Goal: Task Accomplishment & Management: Complete application form

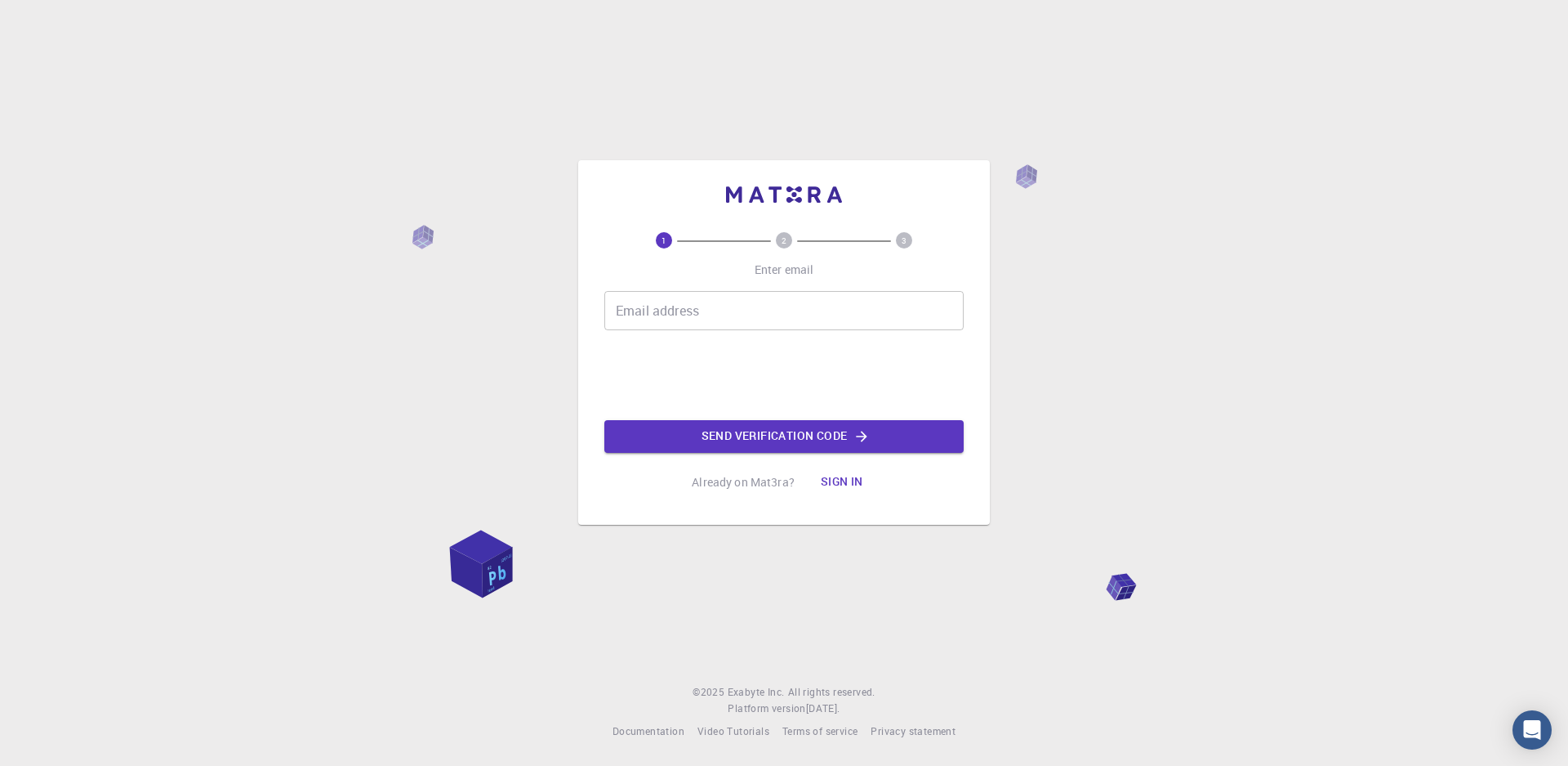
click at [766, 313] on input "Email address" at bounding box center [784, 310] width 359 height 39
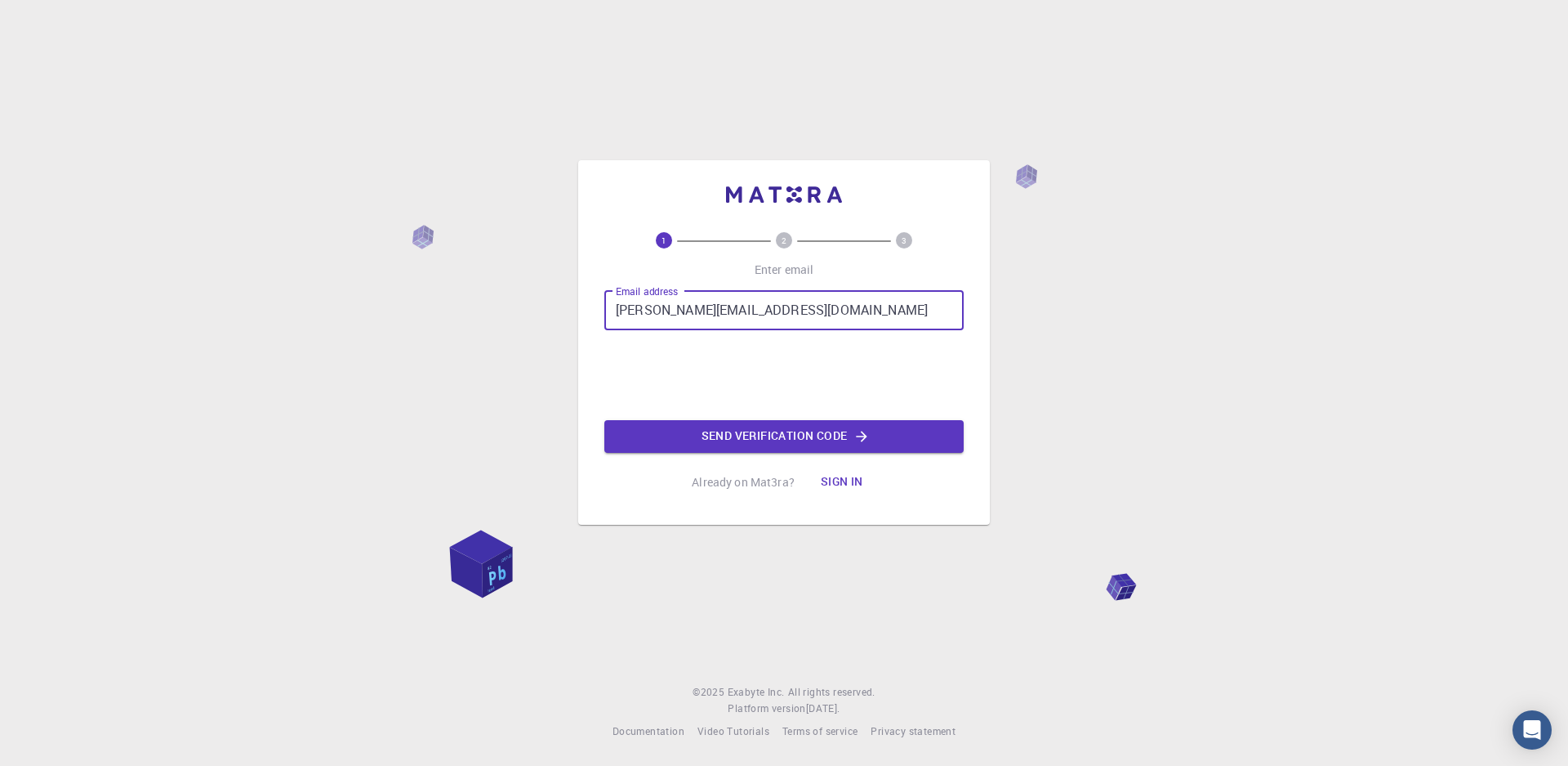
type input "[PERSON_NAME][EMAIL_ADDRESS][DOMAIN_NAME]"
click at [717, 430] on button "Send verification code" at bounding box center [784, 436] width 359 height 33
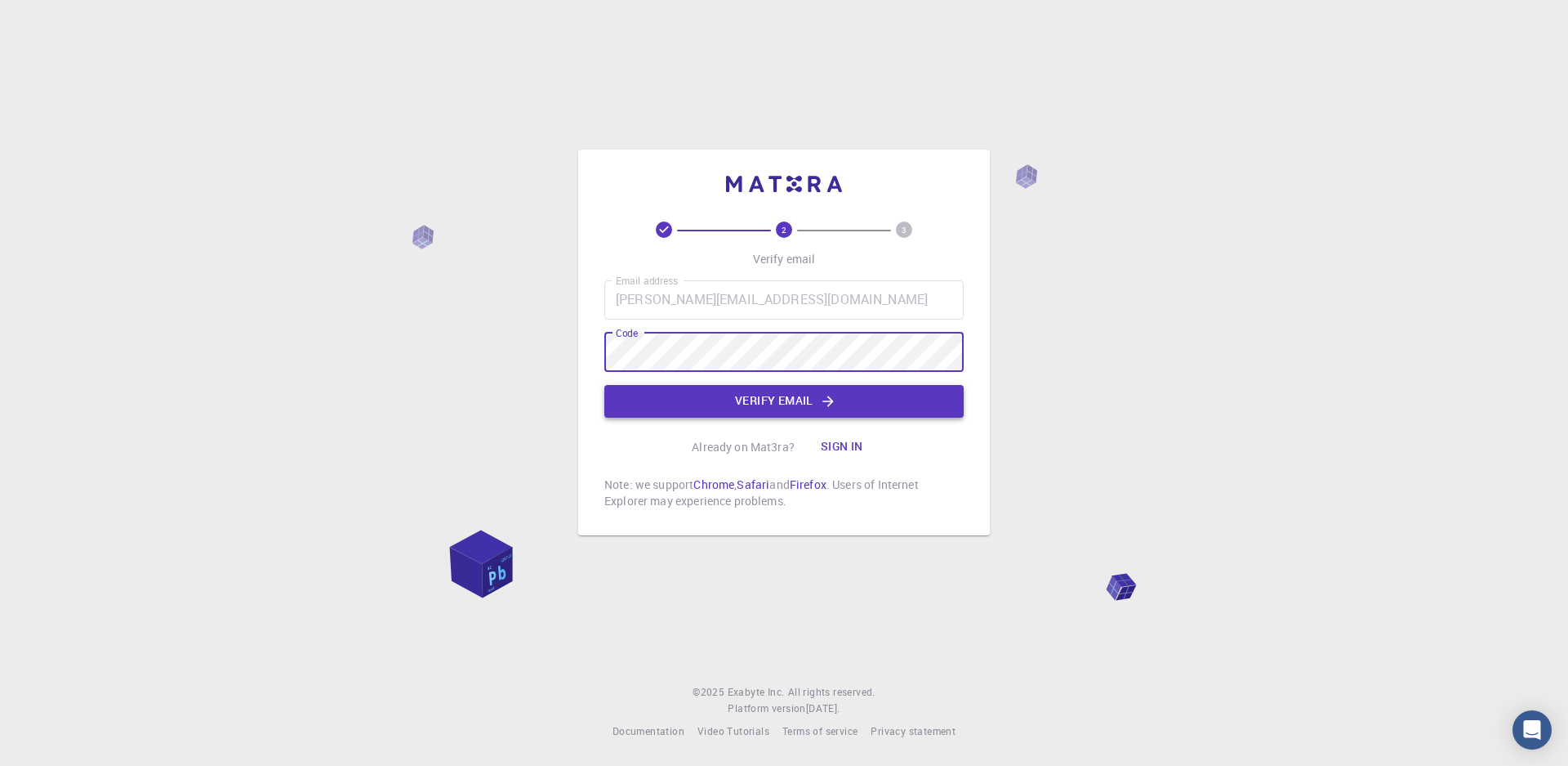
click at [726, 405] on button "Verify email" at bounding box center [784, 400] width 359 height 33
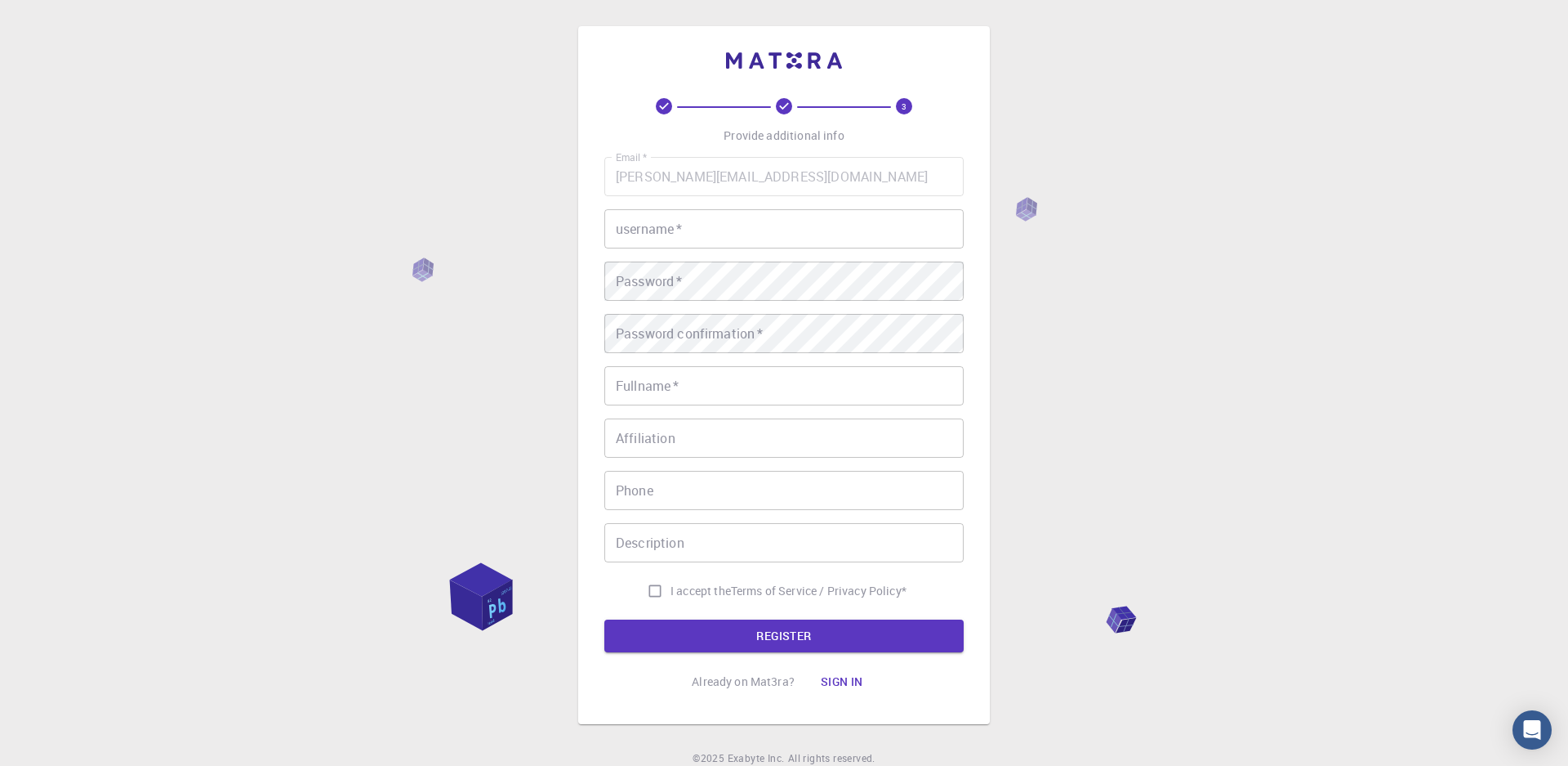
click at [762, 224] on input "username   *" at bounding box center [784, 228] width 359 height 39
type input "aormazabal"
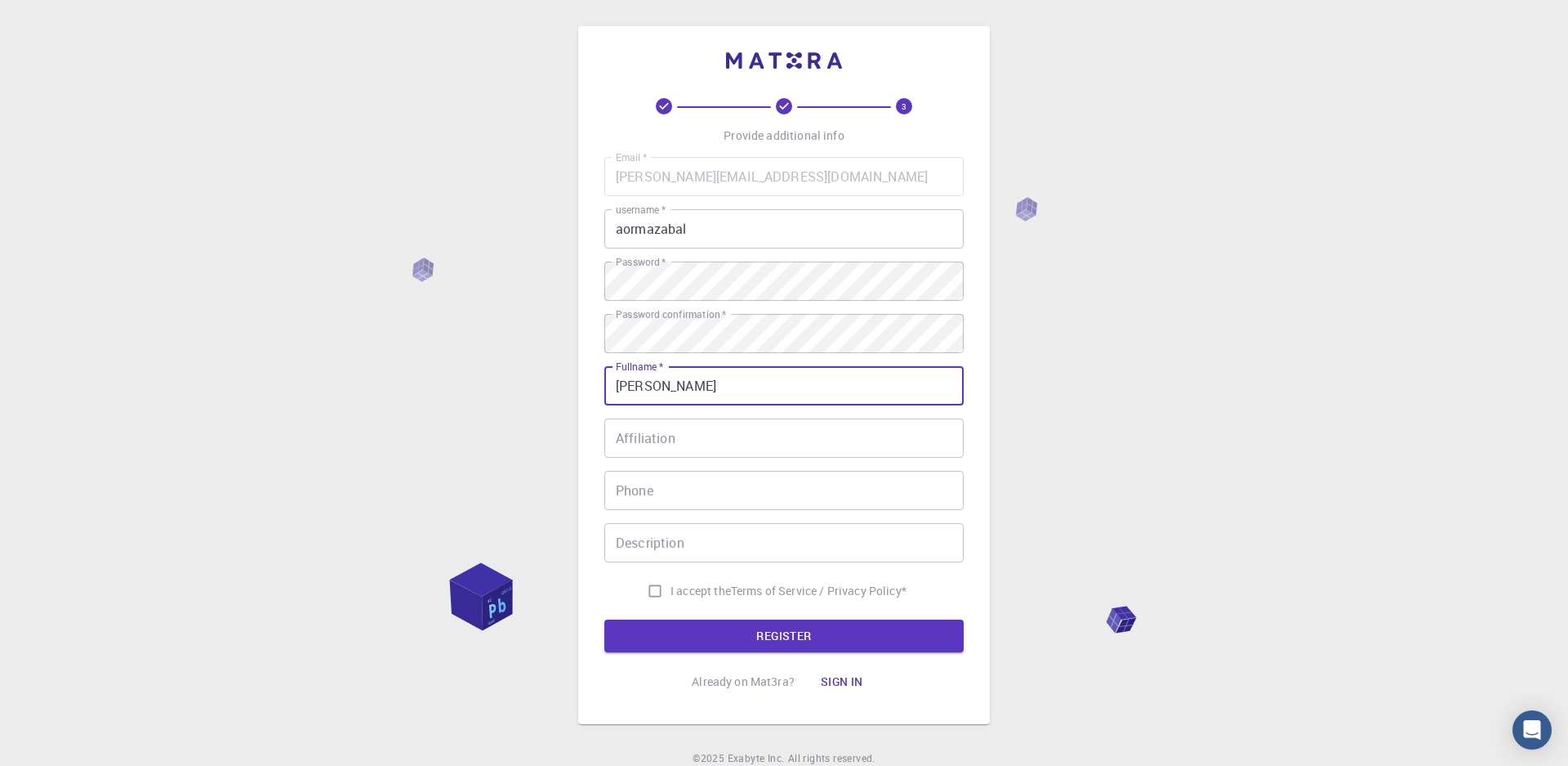
type input "[PERSON_NAME]"
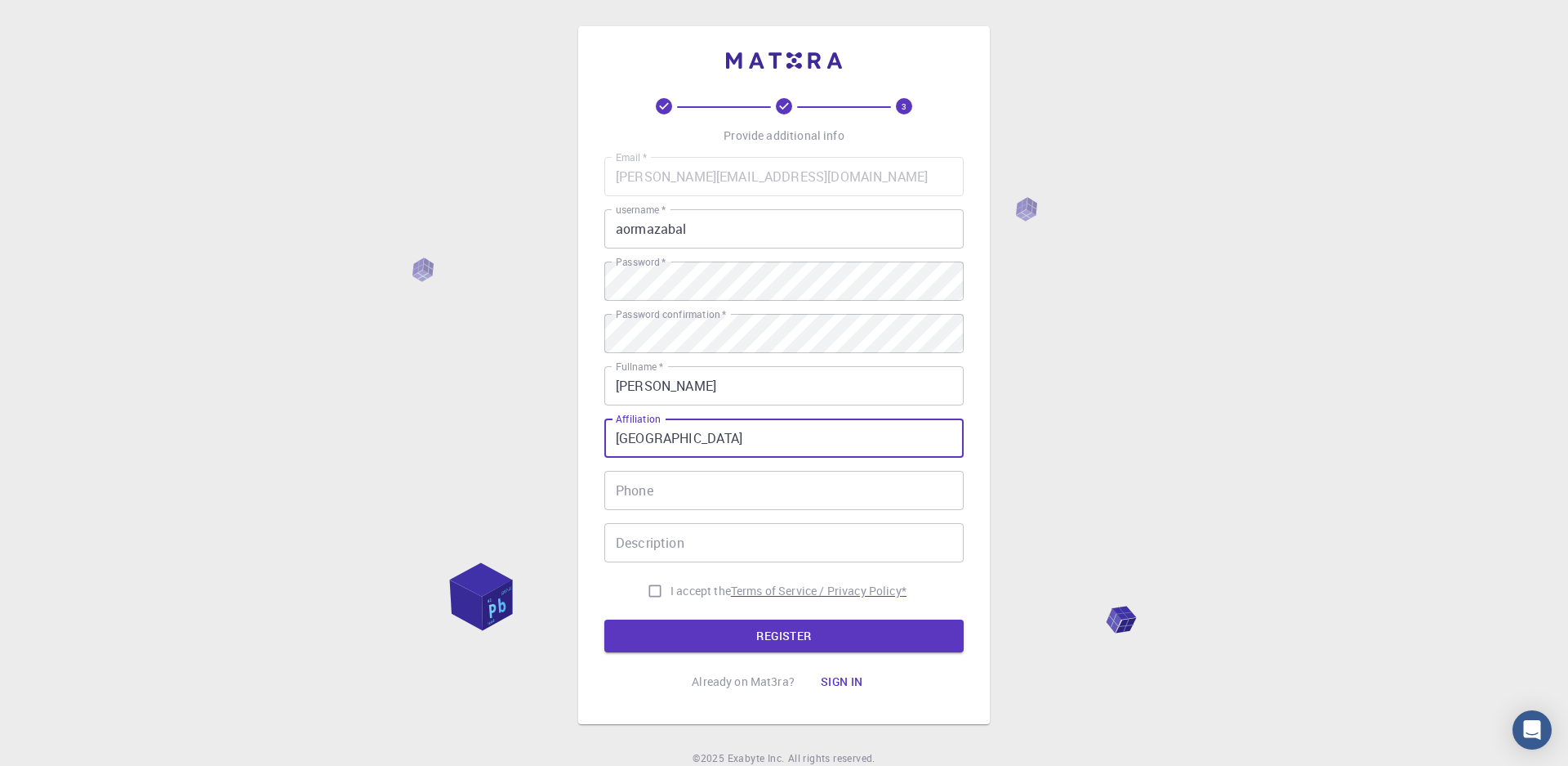
type input "Universidad Nacional de Quilmes"
click at [753, 593] on p "Terms of Service / Privacy Policy *" at bounding box center [818, 591] width 175 height 16
click at [648, 589] on input "I accept the Terms of Service / Privacy Policy *" at bounding box center [654, 591] width 31 height 31
checkbox input "true"
click at [688, 654] on div "3 Provide additional info Email   * agustin.ormazabal.5@gmail.com Email   * use…" at bounding box center [784, 397] width 359 height 600
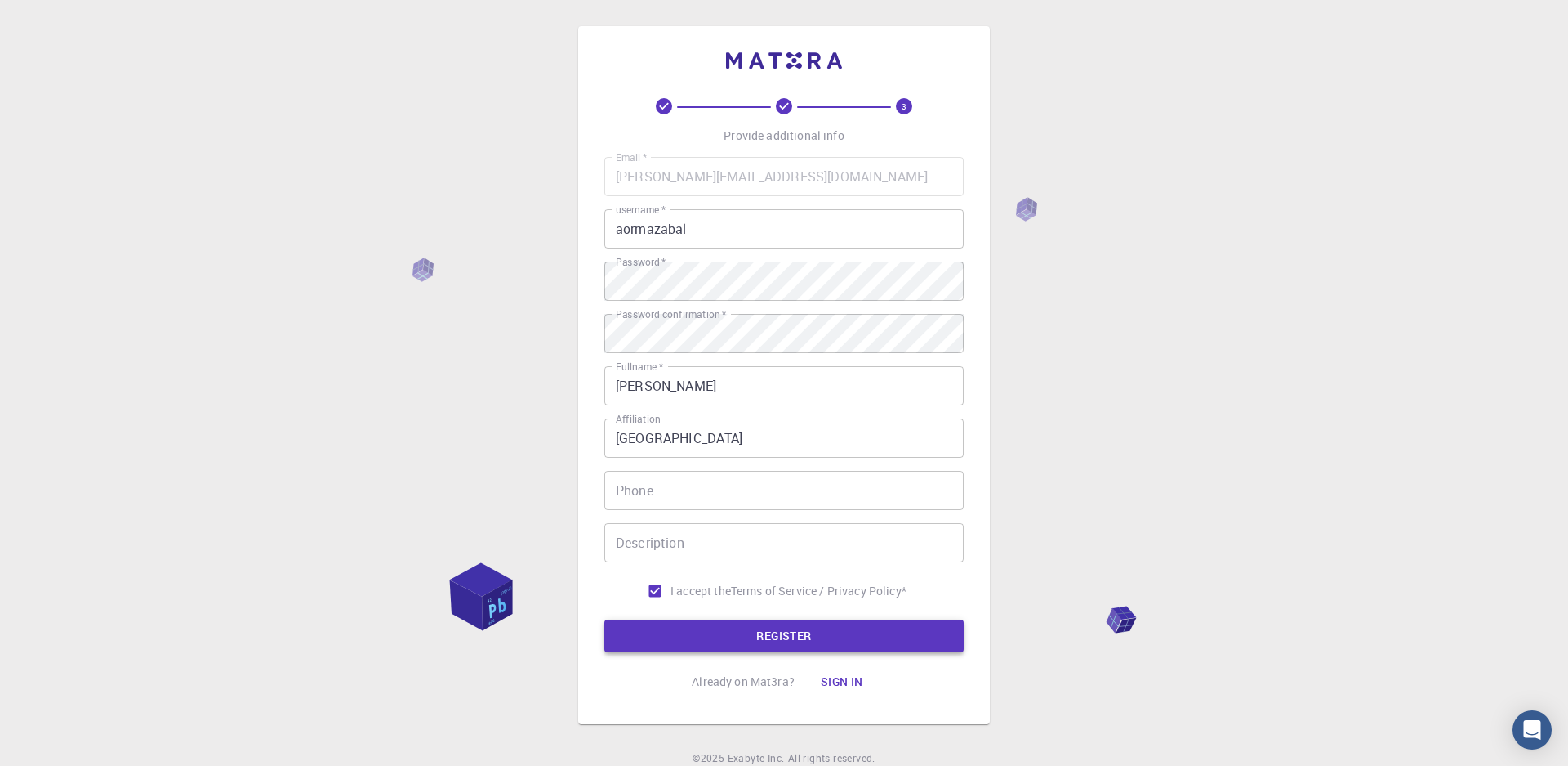
click at [688, 635] on button "REGISTER" at bounding box center [784, 636] width 359 height 33
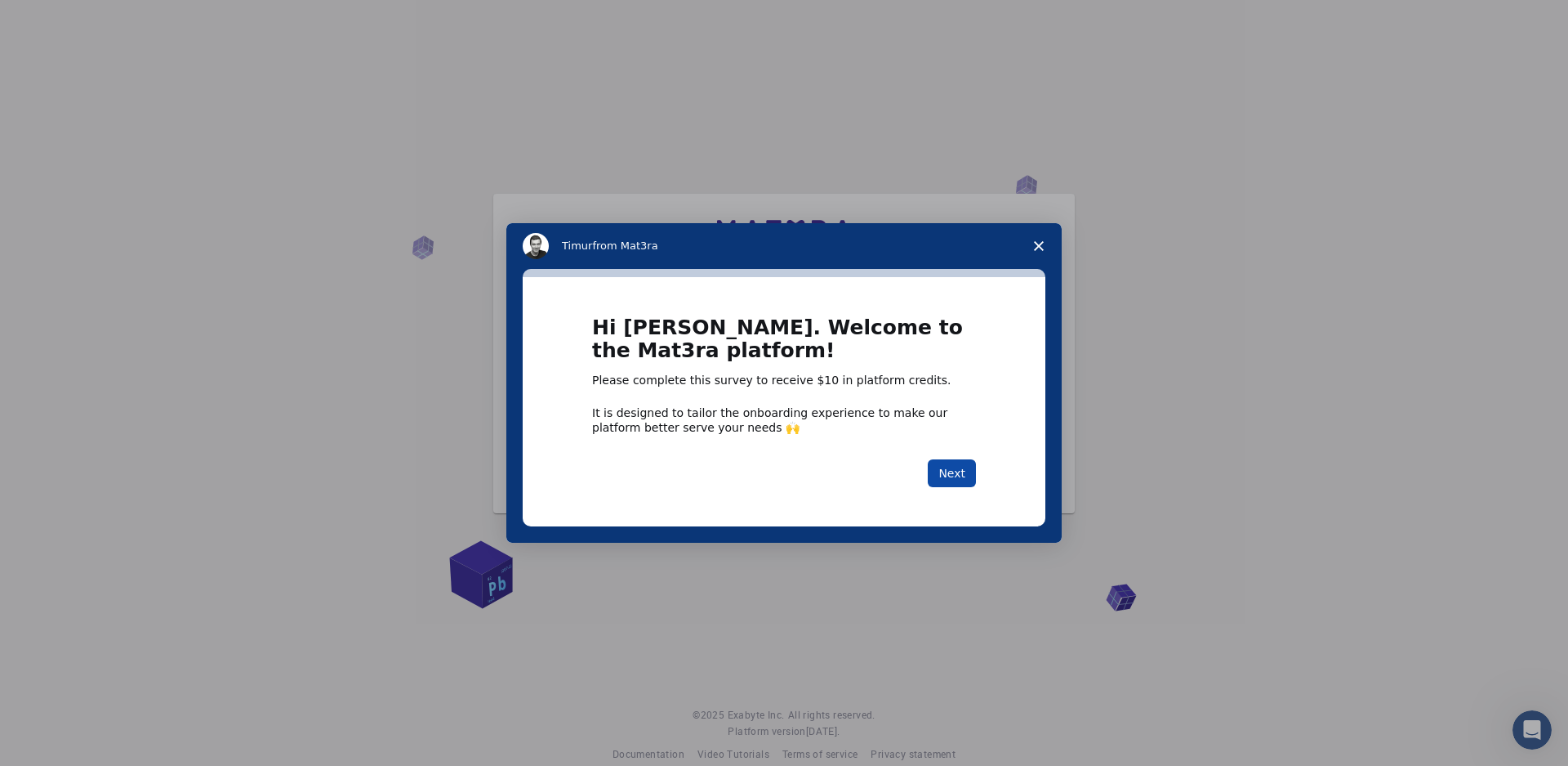
click at [951, 478] on button "Next" at bounding box center [952, 473] width 48 height 28
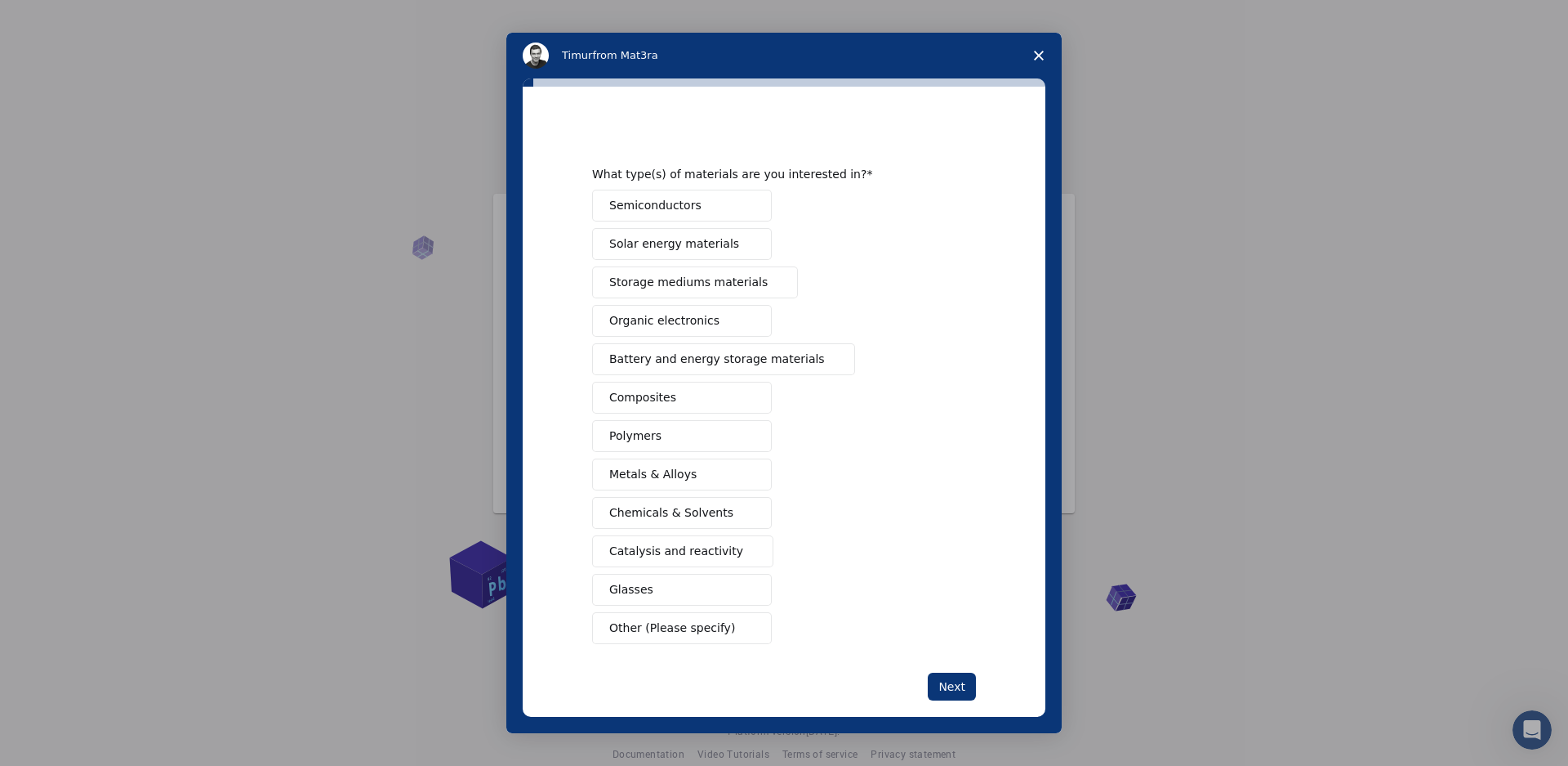
click at [674, 505] on span "Chemicals & Solvents" at bounding box center [671, 512] width 124 height 17
click at [694, 433] on button "Polymers" at bounding box center [682, 436] width 179 height 32
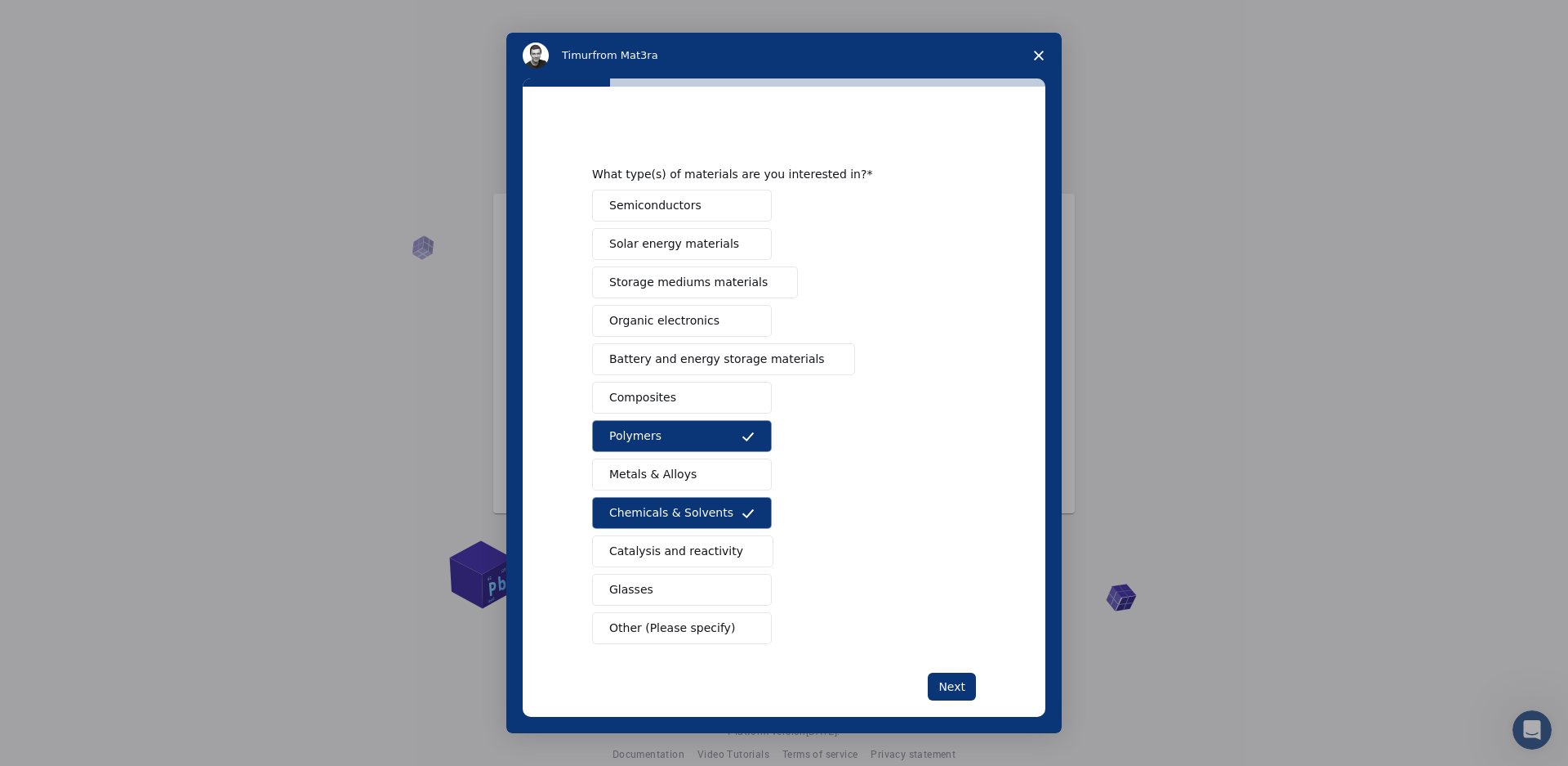
click at [724, 313] on button "Organic electronics" at bounding box center [682, 321] width 179 height 32
click at [961, 687] on button "Next" at bounding box center [952, 686] width 48 height 28
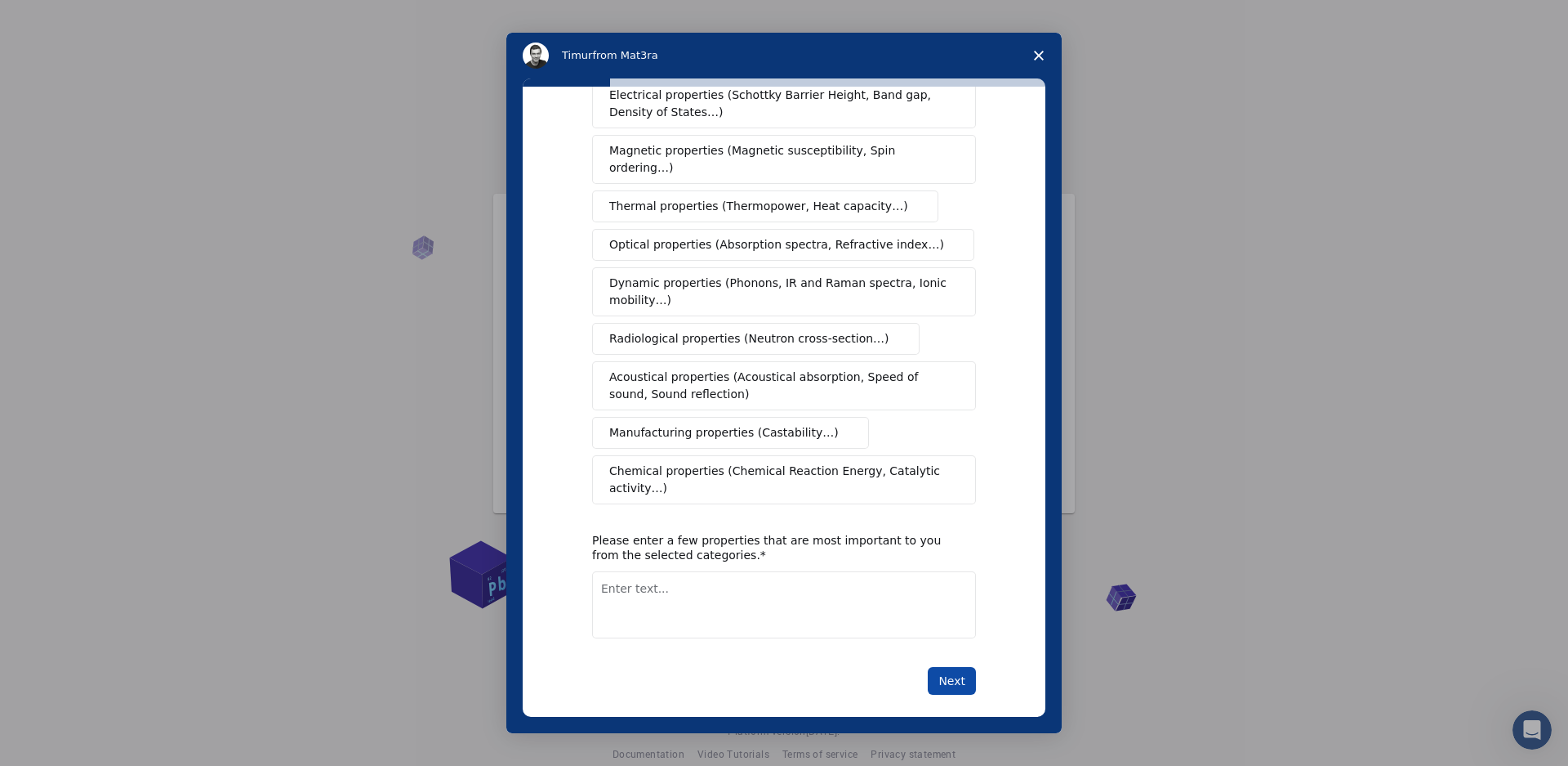
click at [951, 666] on button "Next" at bounding box center [952, 680] width 48 height 28
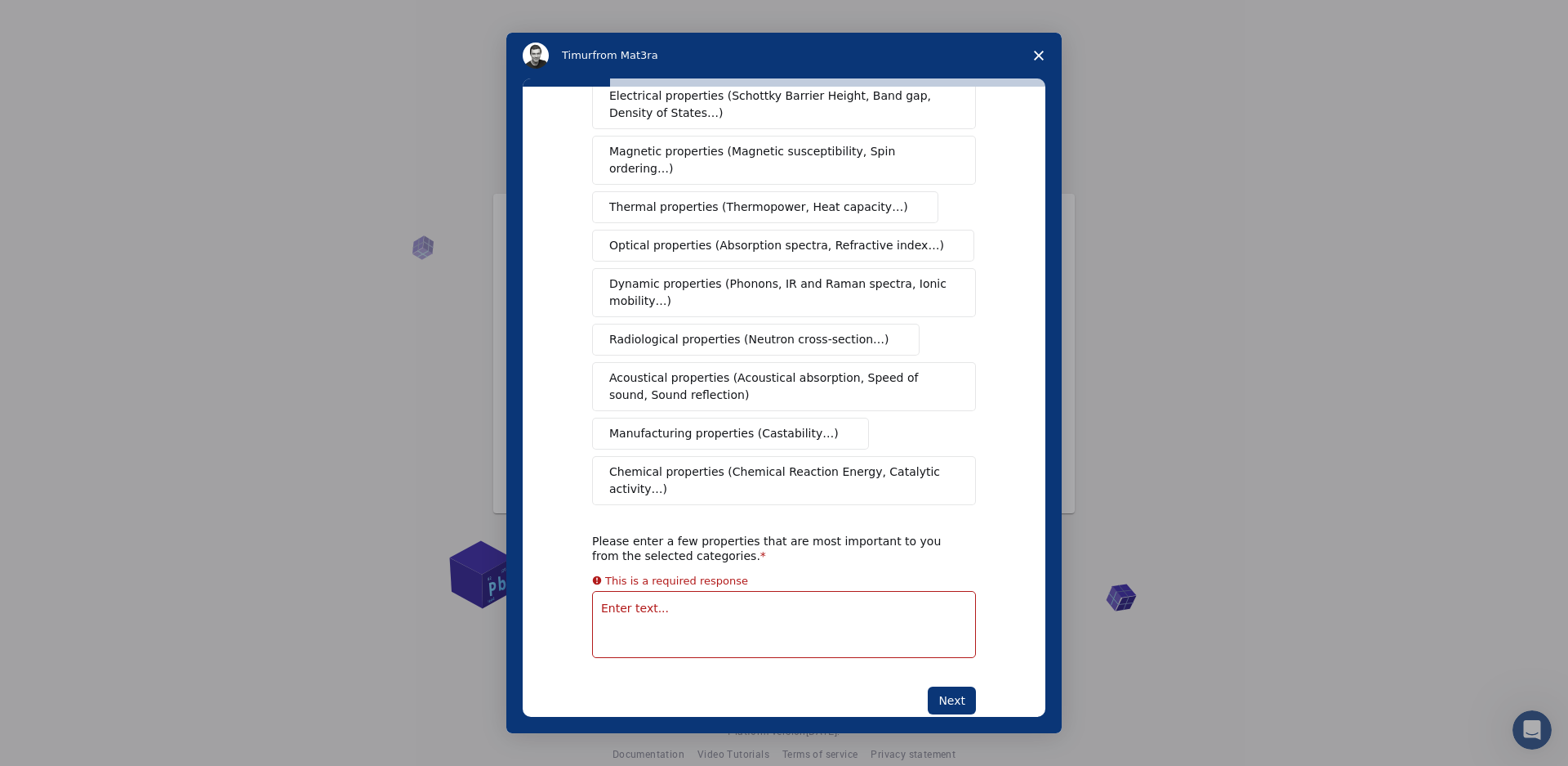
click at [848, 608] on textarea "Enter text..." at bounding box center [784, 624] width 384 height 67
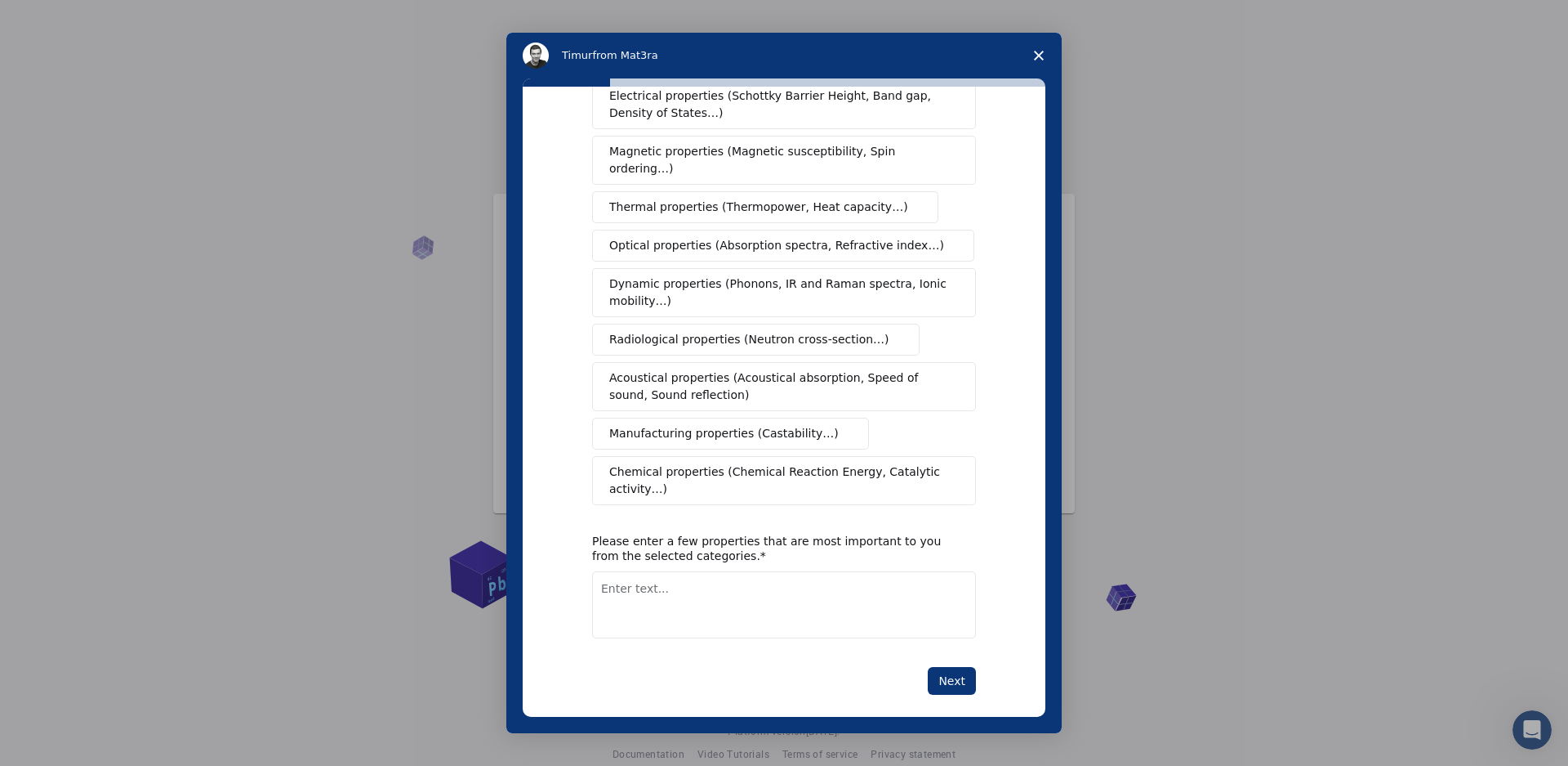
scroll to position [143, 0]
type textarea "asfasd"
click at [963, 666] on button "Next" at bounding box center [952, 680] width 48 height 28
click at [944, 667] on button "Next" at bounding box center [952, 680] width 48 height 28
click at [748, 594] on textarea "asfasd" at bounding box center [784, 604] width 384 height 67
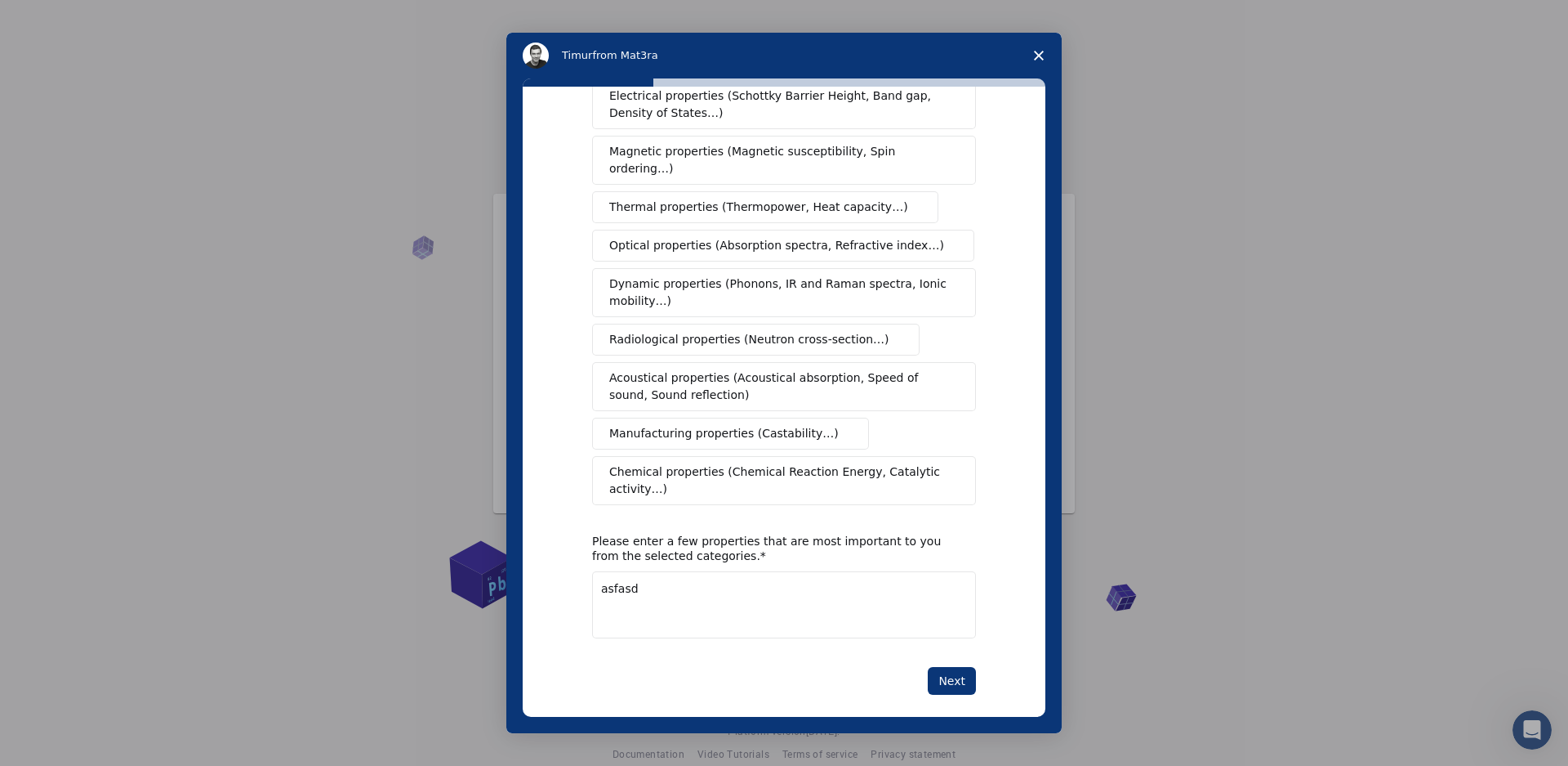
scroll to position [0, 0]
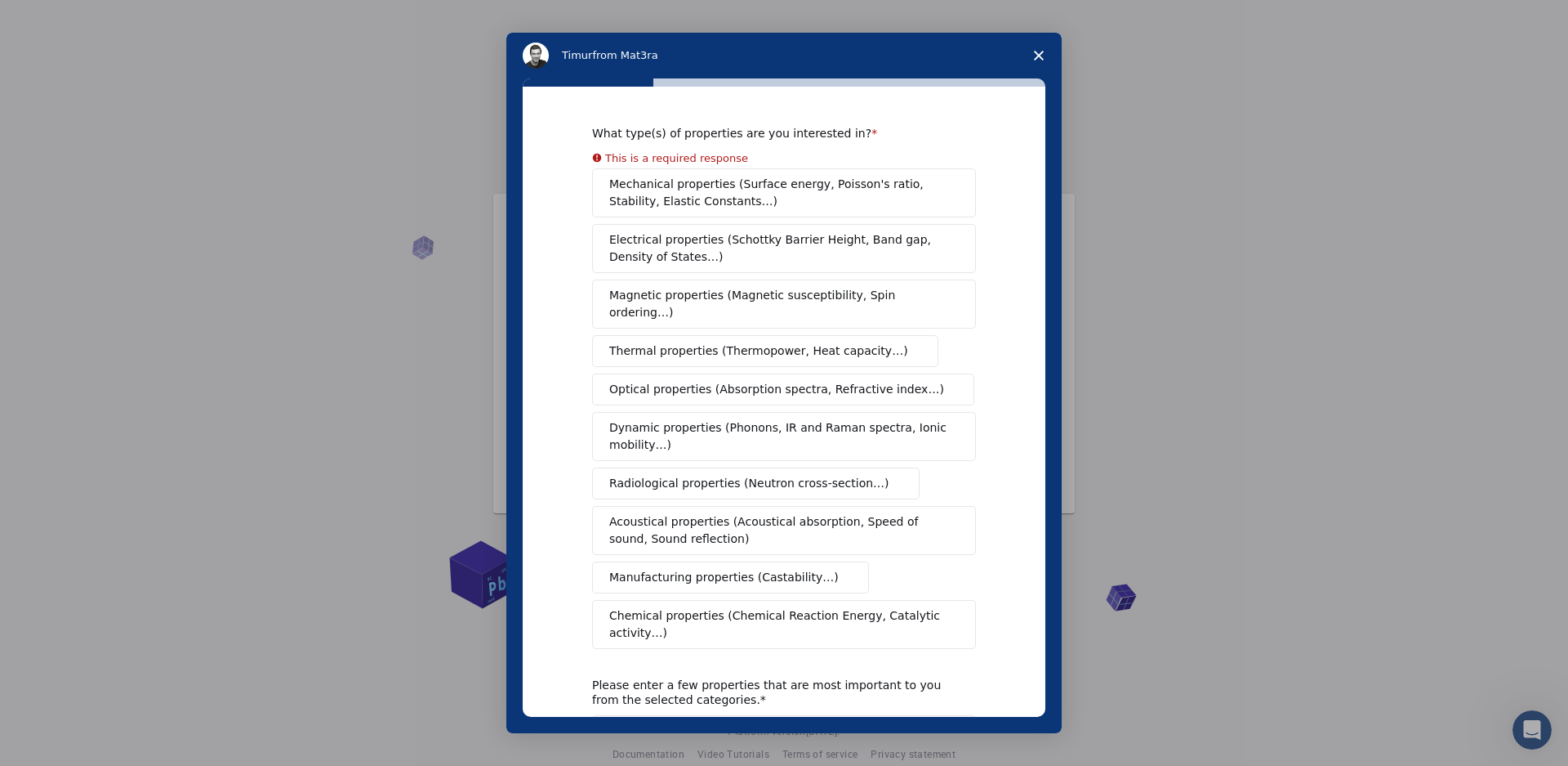
click at [765, 207] on div "Mechanical properties (Surface energy, Poisson's ratio, Stability, Elastic Cons…" at bounding box center [784, 408] width 384 height 480
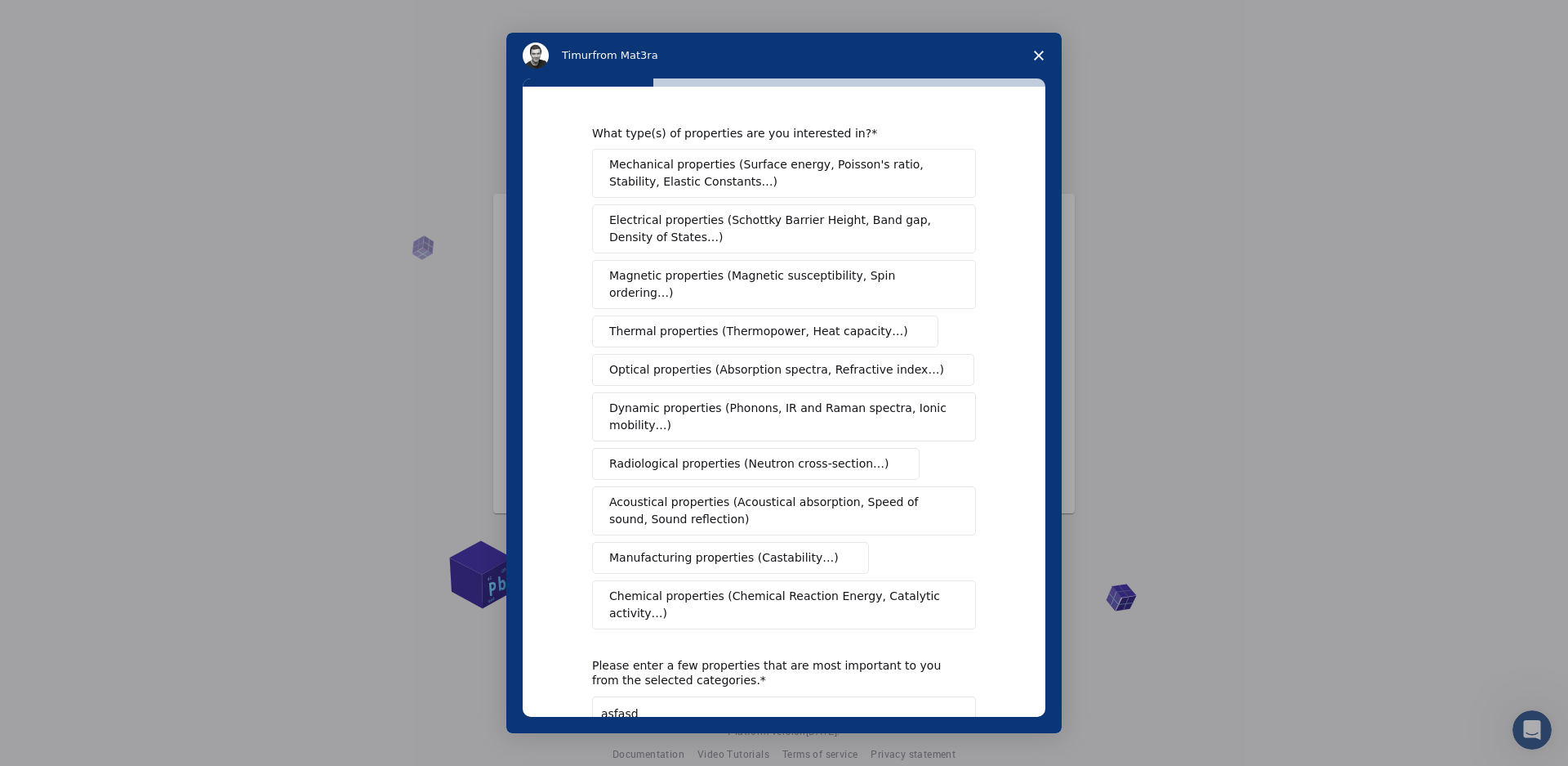
drag, startPoint x: 786, startPoint y: 312, endPoint x: 807, endPoint y: 429, distance: 118.9
click at [784, 333] on div "Mechanical properties (Surface energy, Poisson's ratio, Stability, Elastic Cons…" at bounding box center [784, 388] width 384 height 480
click at [776, 411] on span "Dynamic properties (Phonons, IR and Raman spectra, Ionic mobility…)" at bounding box center [779, 416] width 338 height 34
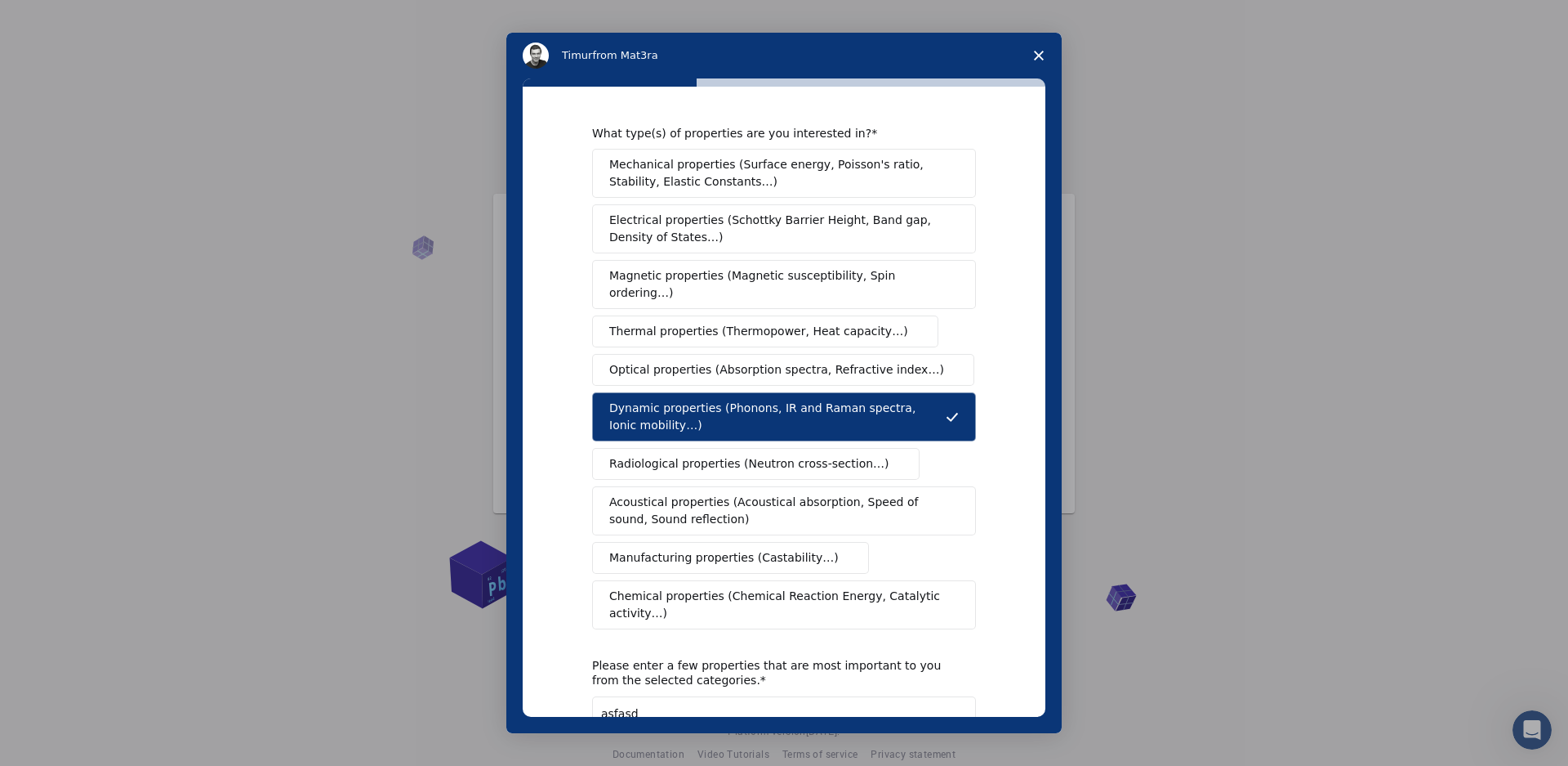
scroll to position [126, 0]
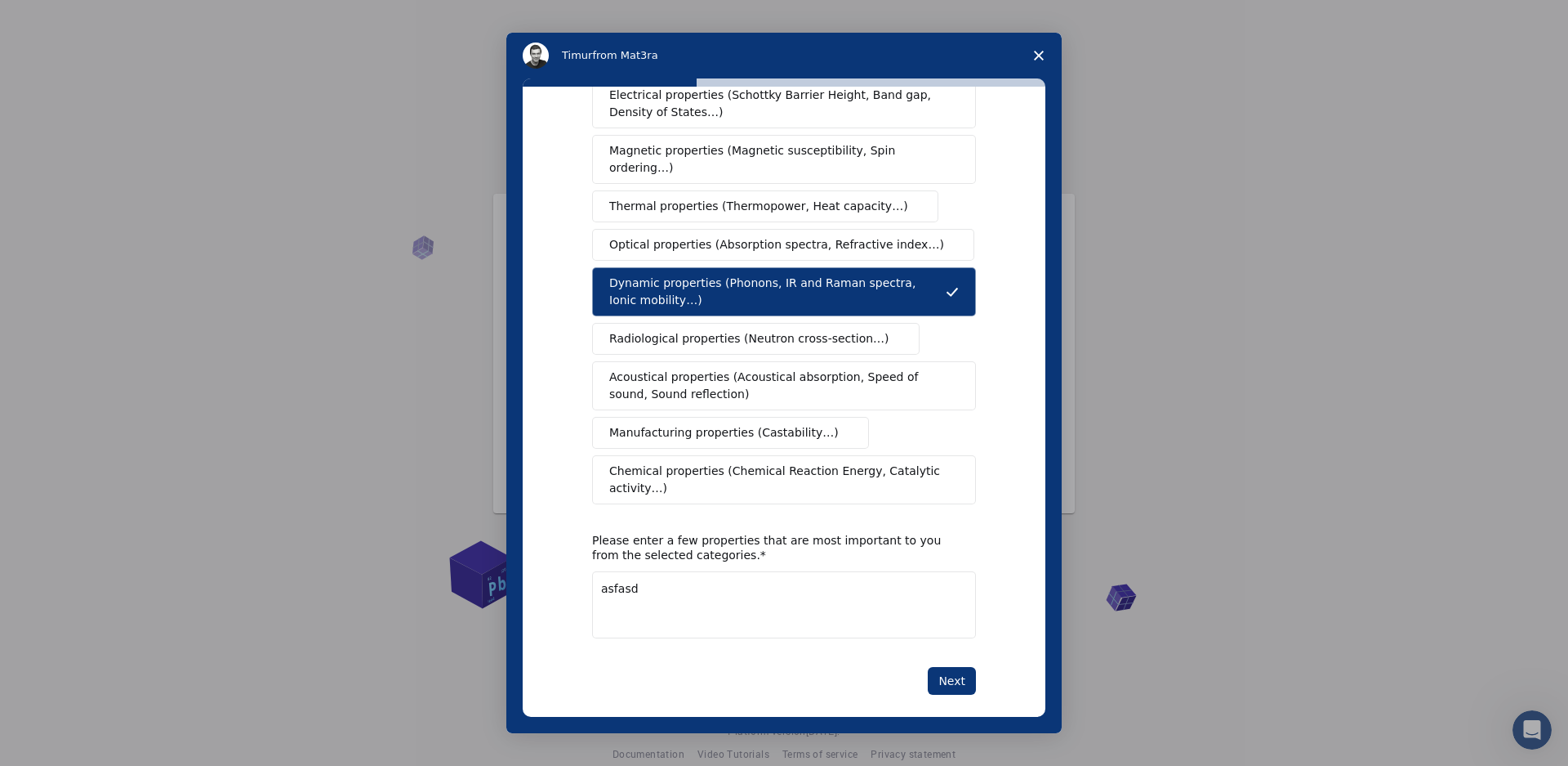
click at [776, 424] on span "Manufacturing properties (Castability…)" at bounding box center [724, 432] width 230 height 17
click at [833, 477] on span "Chemical properties (Chemical Reaction Energy, Catalytic activity…)" at bounding box center [779, 479] width 338 height 34
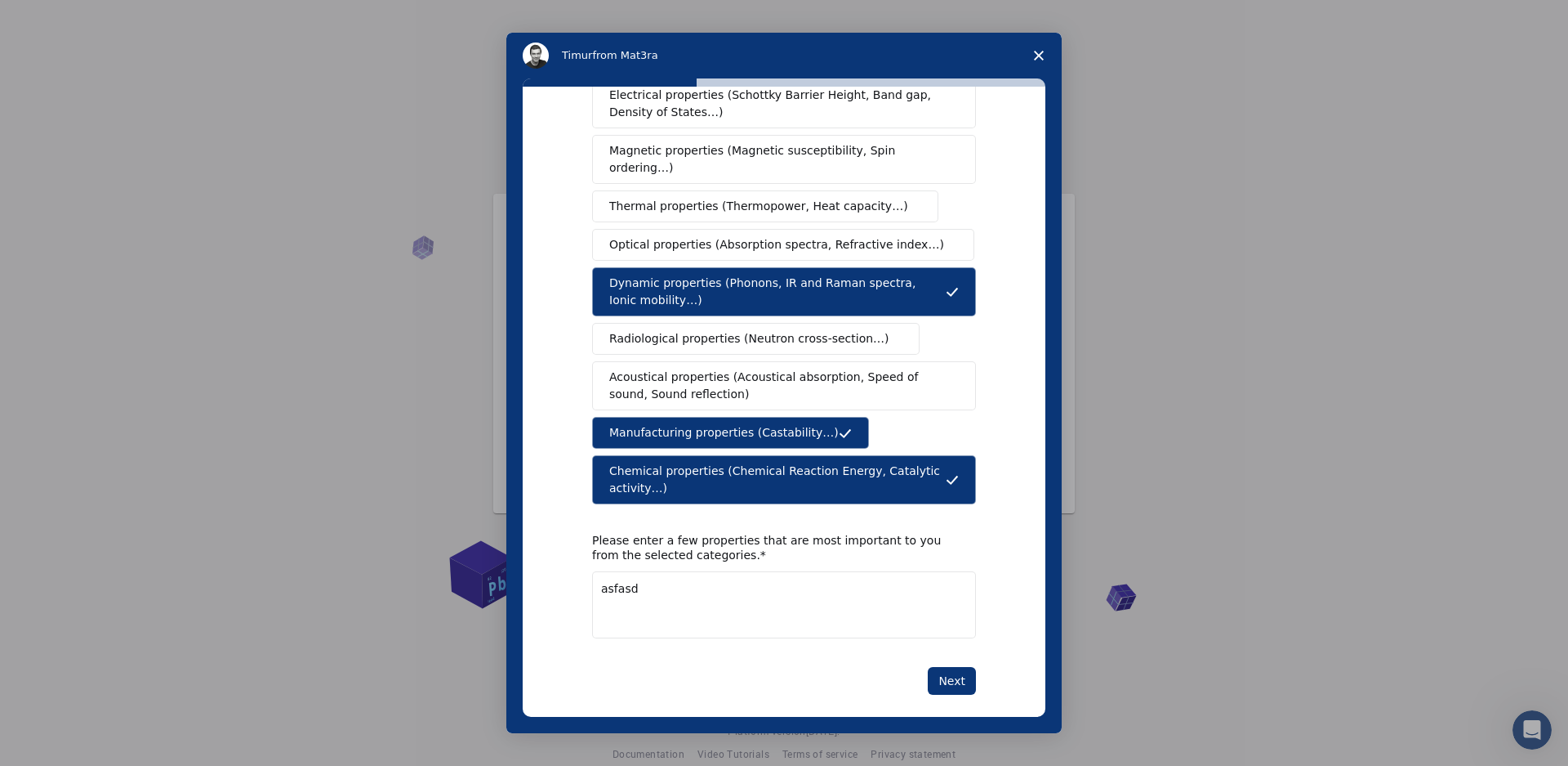
click at [935, 626] on div "What type(s) of properties are you interested in? Mechanical properties (Surfac…" at bounding box center [784, 348] width 384 height 693
click at [953, 666] on button "Next" at bounding box center [952, 680] width 48 height 28
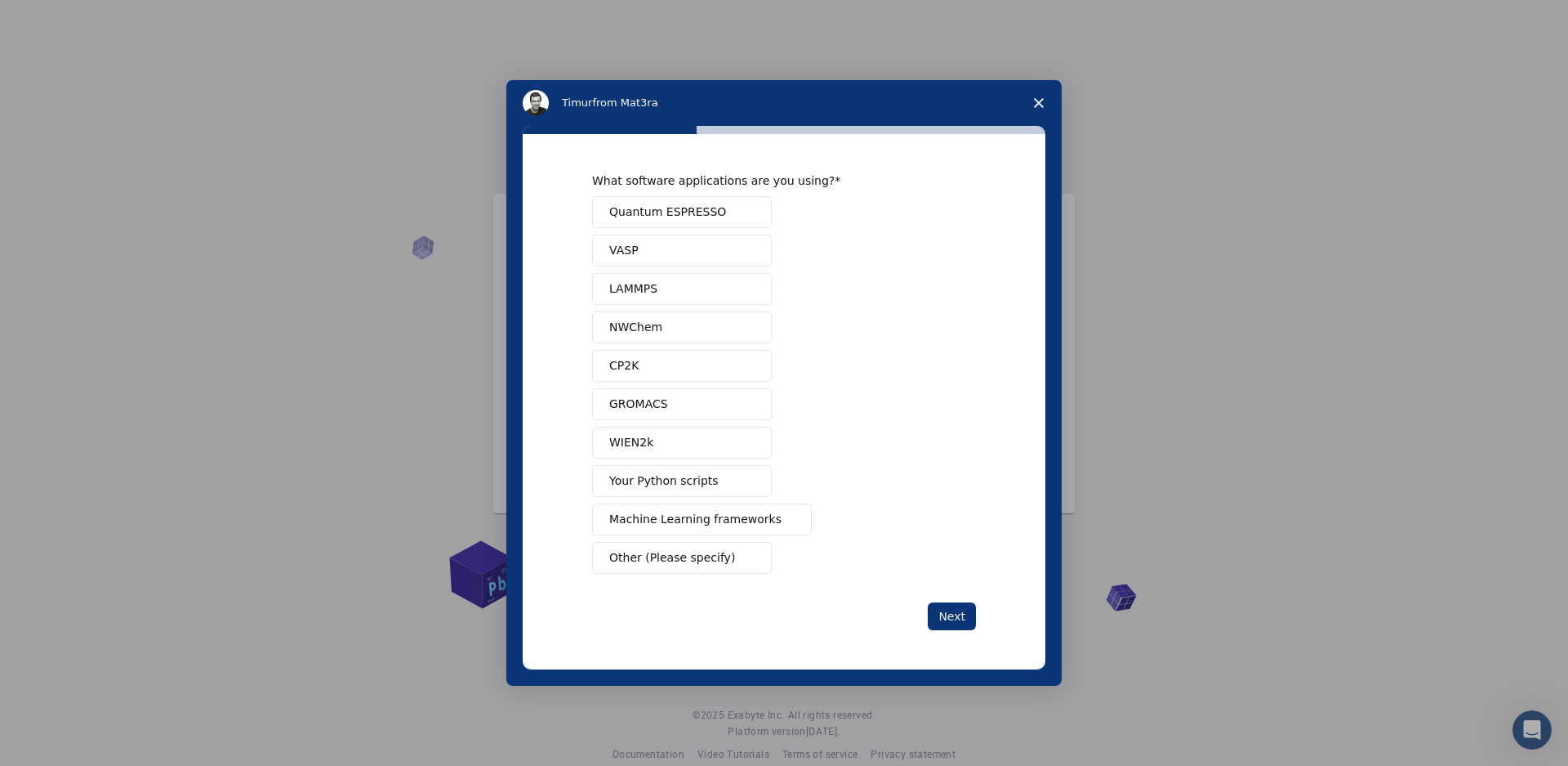
click at [730, 320] on button "NWChem" at bounding box center [682, 328] width 179 height 32
drag, startPoint x: 707, startPoint y: 374, endPoint x: 716, endPoint y: 378, distance: 9.8
click at [708, 374] on button "CP2K" at bounding box center [682, 366] width 179 height 32
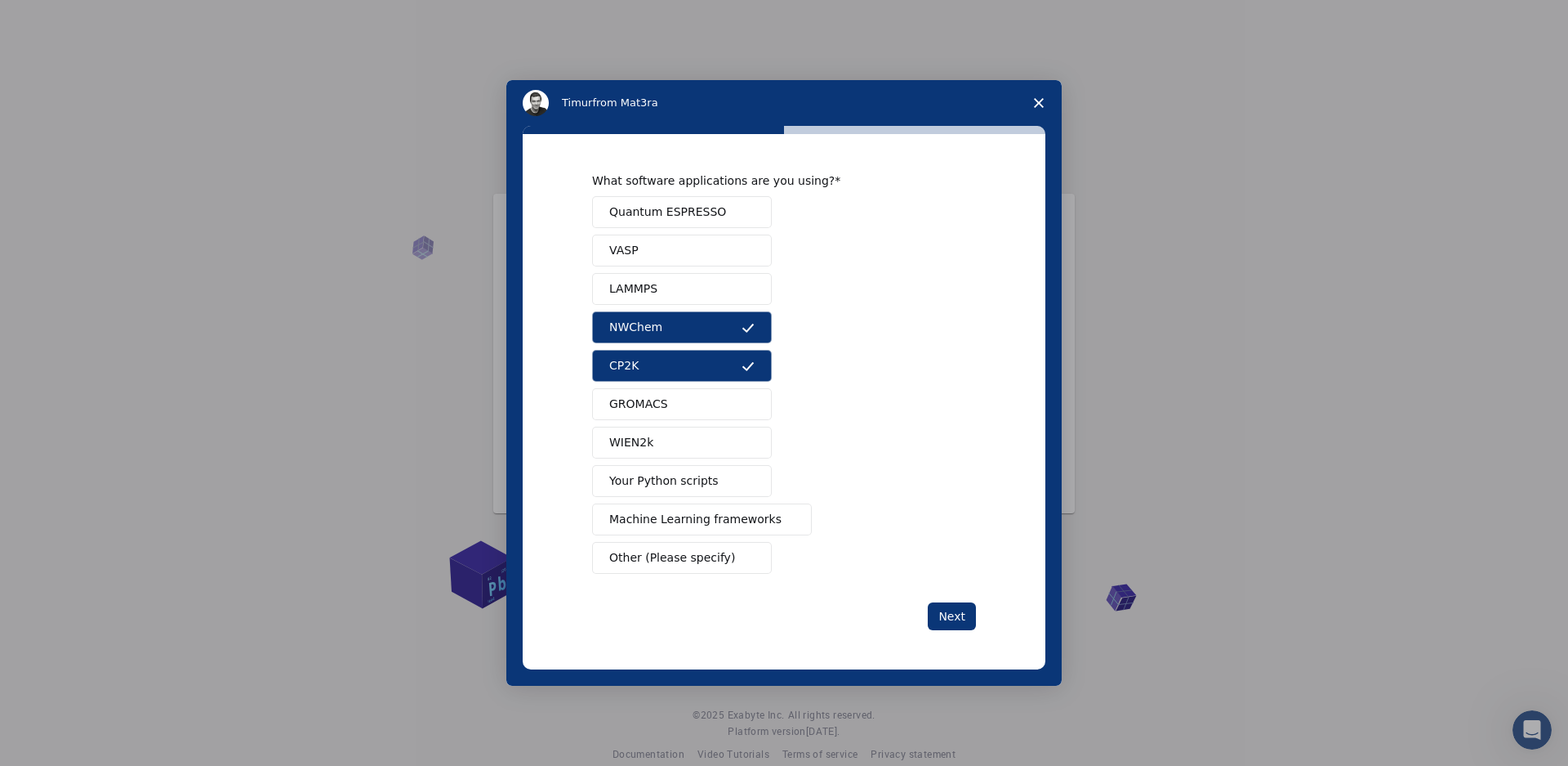
click at [698, 472] on button "Your Python scripts" at bounding box center [682, 481] width 179 height 32
click at [945, 603] on div "What software applications are you using? Quantum ESPRESSO VASP LAMMPS NWChem C…" at bounding box center [784, 401] width 384 height 457
click at [951, 617] on button "Next" at bounding box center [952, 617] width 48 height 28
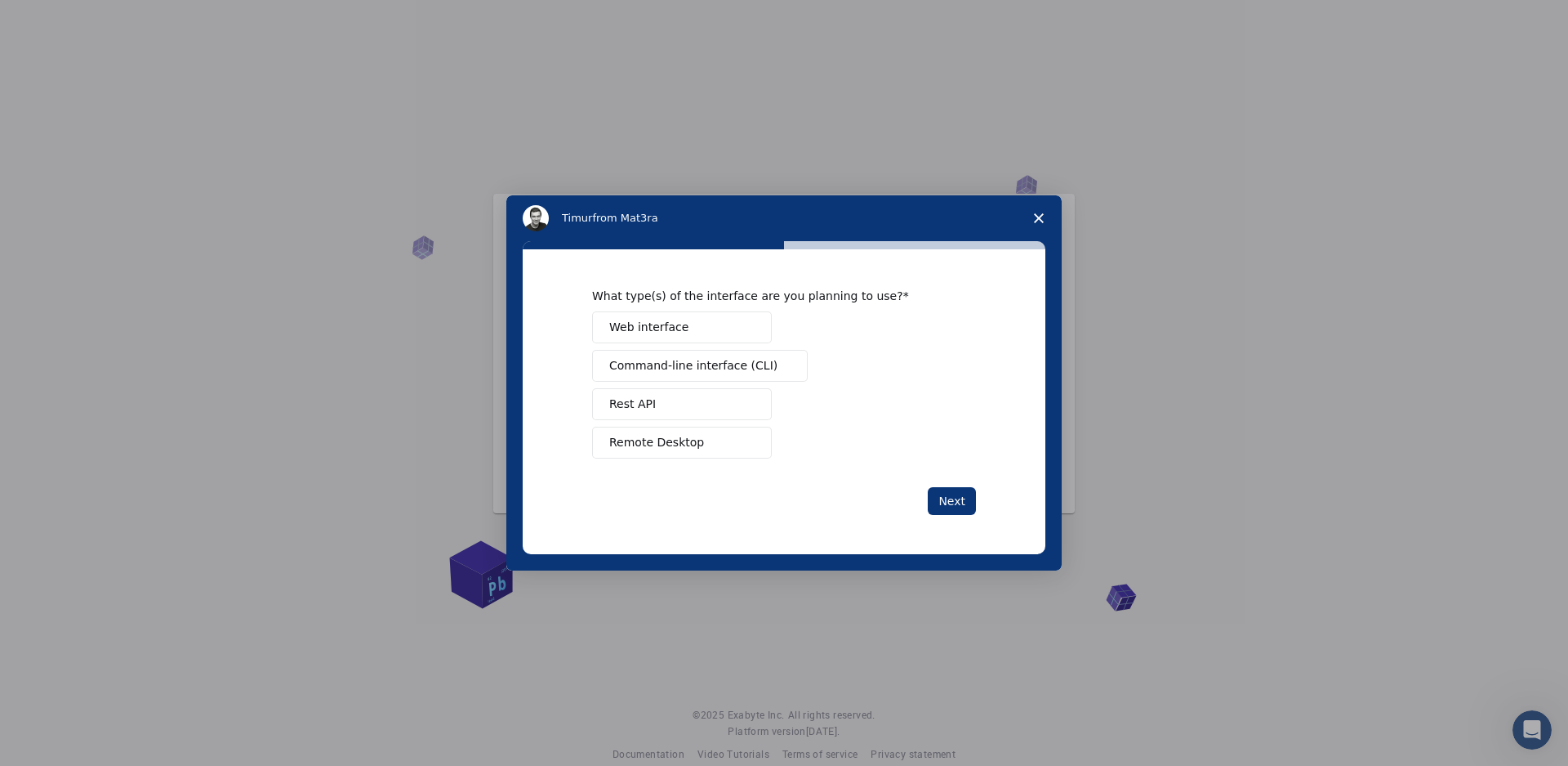
click at [622, 350] on div "Web interface Command-line interface (CLI) Rest API Remote Desktop" at bounding box center [784, 385] width 384 height 147
click at [662, 371] on span "Command-line interface (CLI)" at bounding box center [693, 366] width 168 height 17
click at [969, 513] on button "Next" at bounding box center [952, 501] width 48 height 28
drag, startPoint x: 702, startPoint y: 425, endPoint x: 708, endPoint y: 447, distance: 22.8
click at [702, 429] on div "Manage a team Perform research Teach Other (Please specify)" at bounding box center [784, 385] width 384 height 147
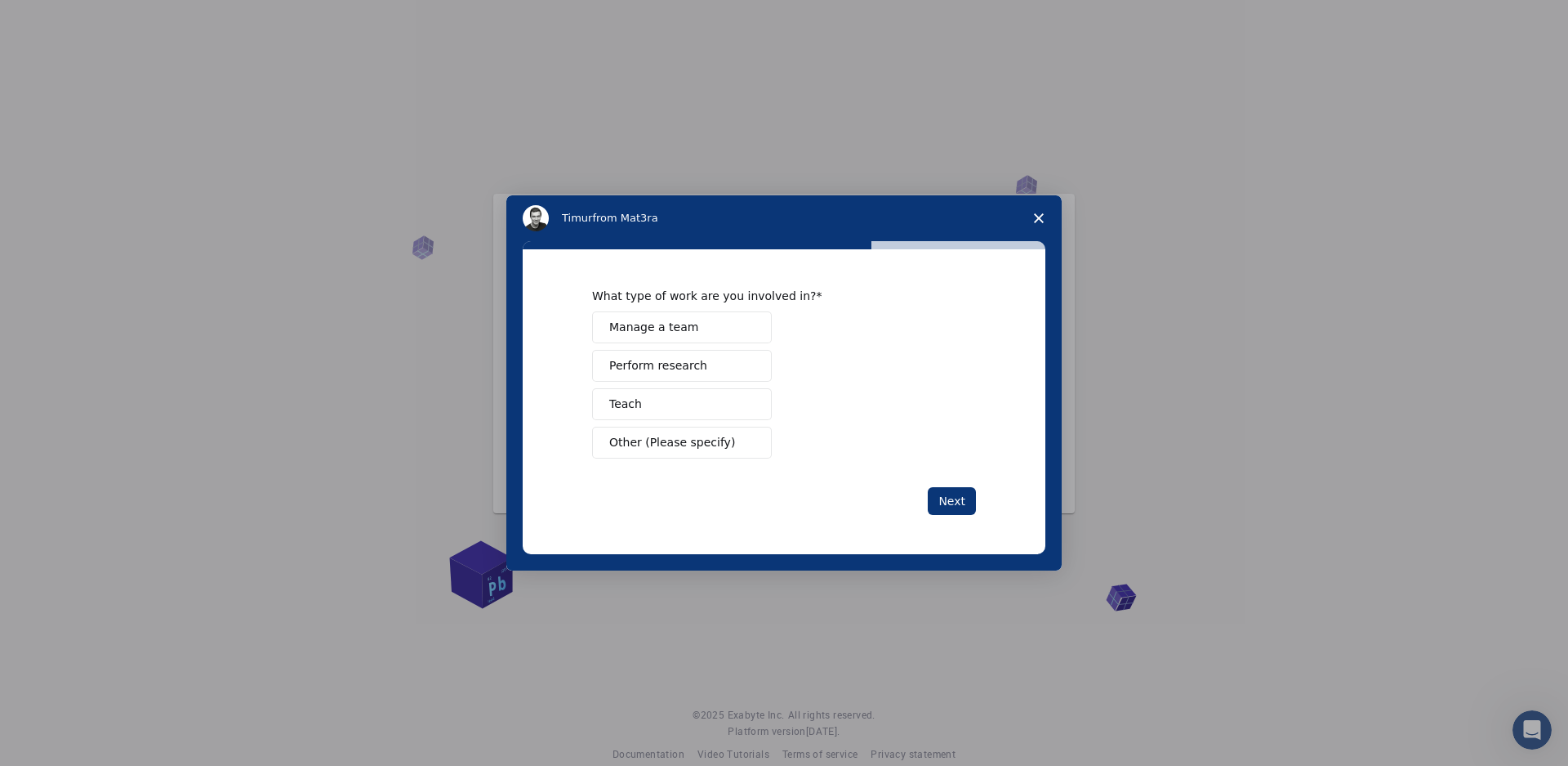
click at [710, 434] on span "Other (Please specify)" at bounding box center [672, 442] width 125 height 17
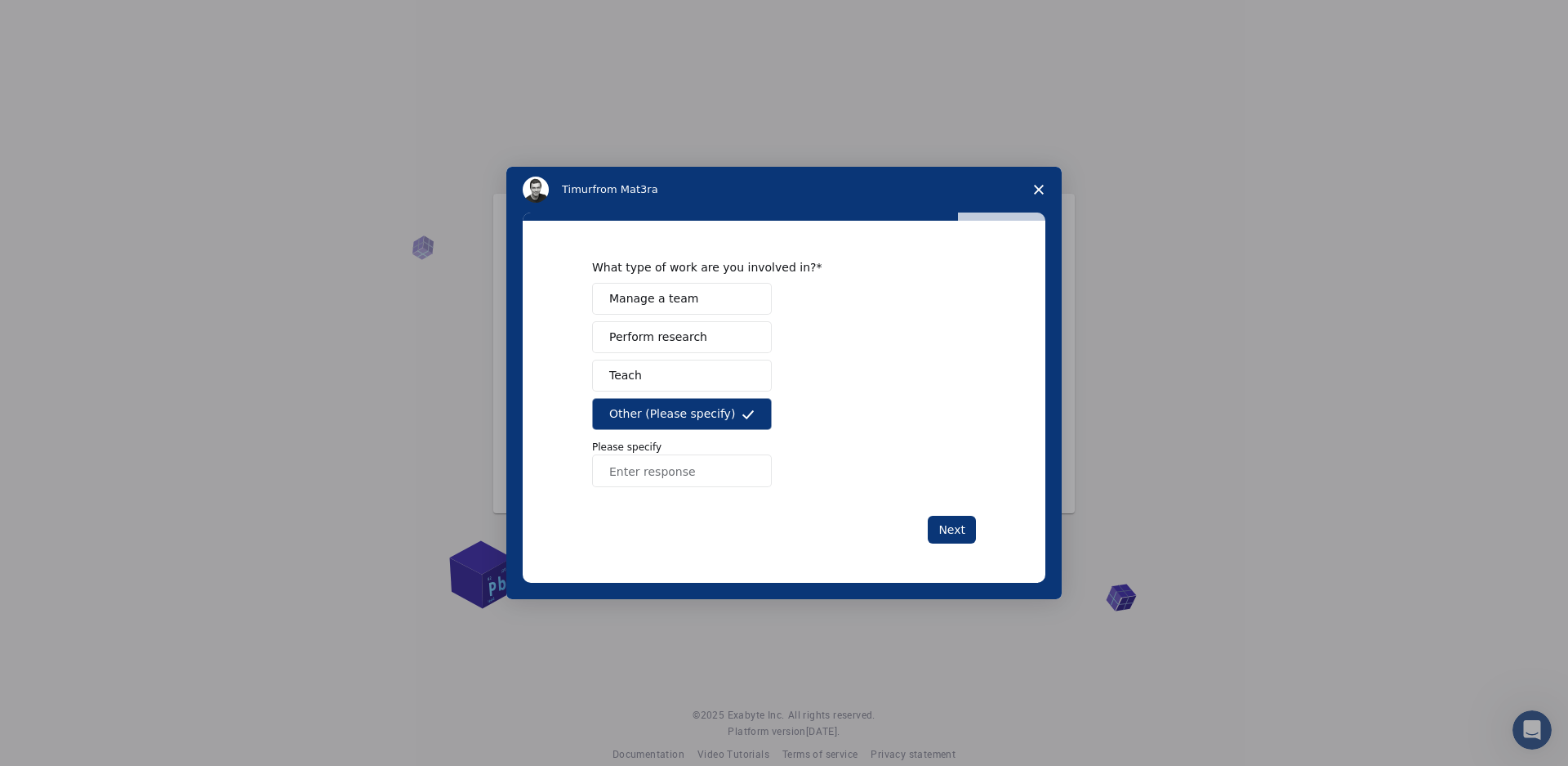
click at [706, 370] on button "Teach" at bounding box center [682, 376] width 179 height 32
drag, startPoint x: 715, startPoint y: 329, endPoint x: 798, endPoint y: 349, distance: 85.4
click at [721, 330] on button "Perform research" at bounding box center [682, 337] width 179 height 32
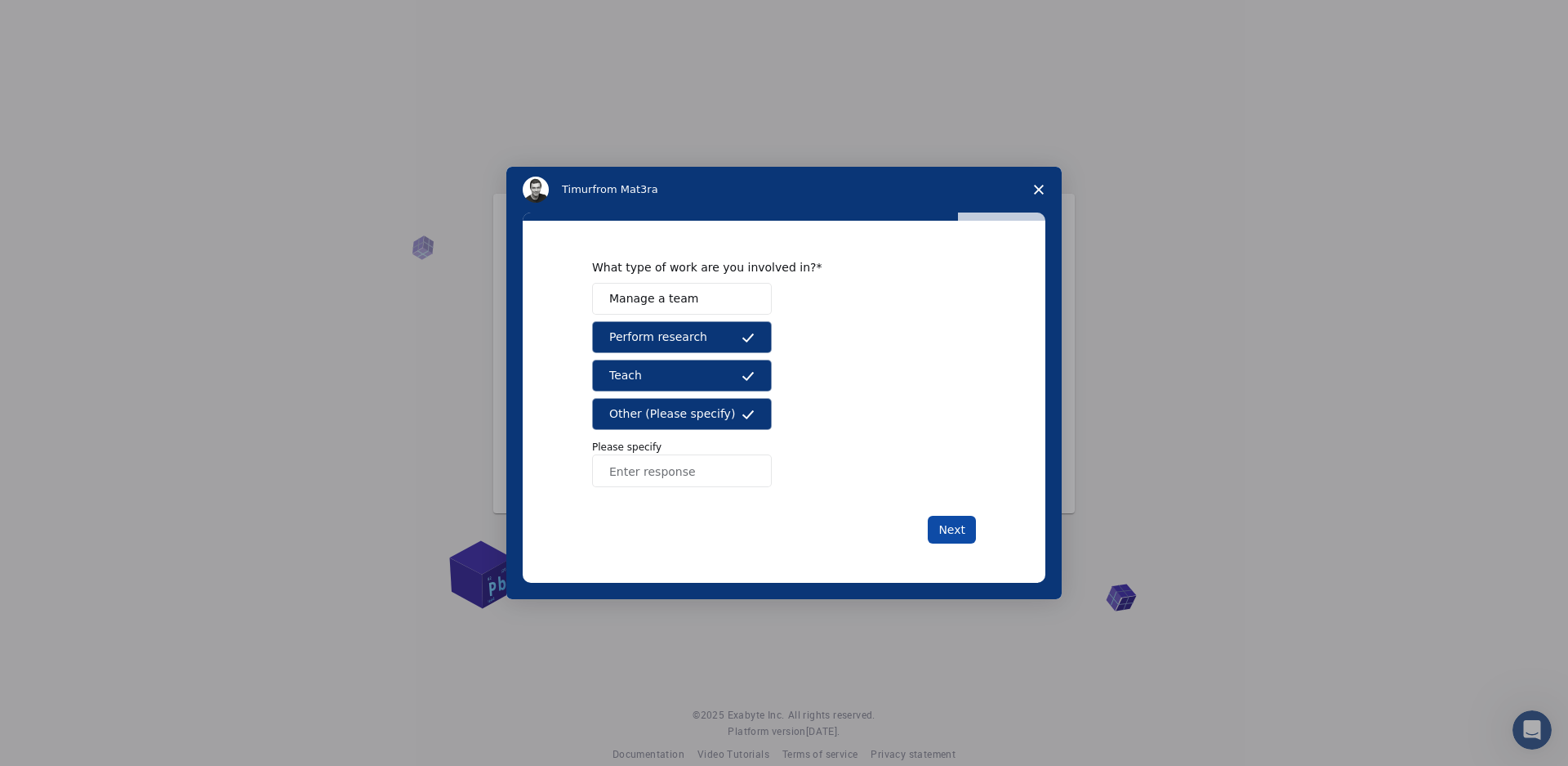
click at [969, 525] on button "Next" at bounding box center [952, 530] width 48 height 28
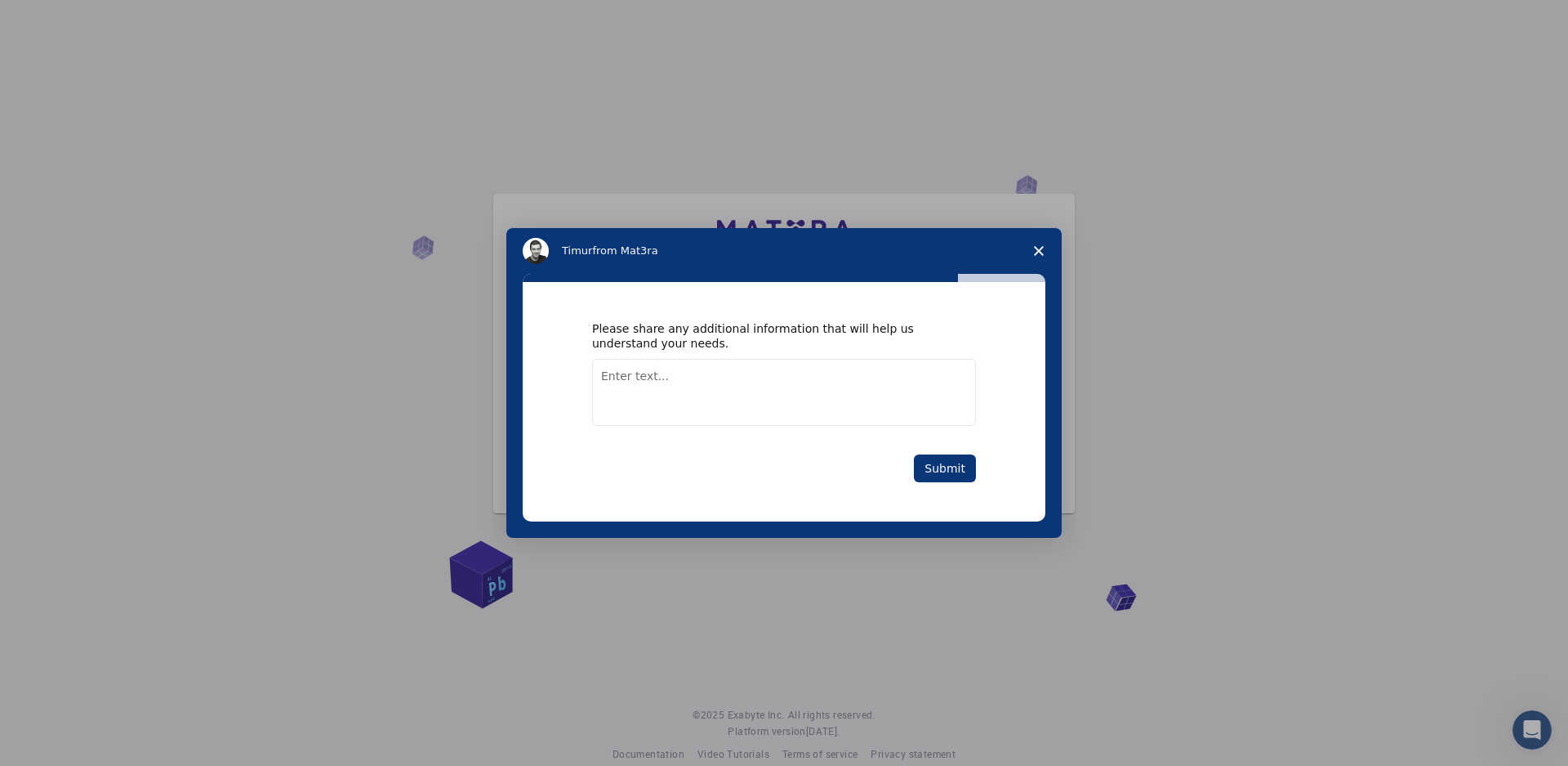
click at [769, 382] on textarea "Enter text..." at bounding box center [784, 391] width 384 height 67
type textarea "ASDA"
click at [943, 463] on button "Submit" at bounding box center [945, 468] width 62 height 28
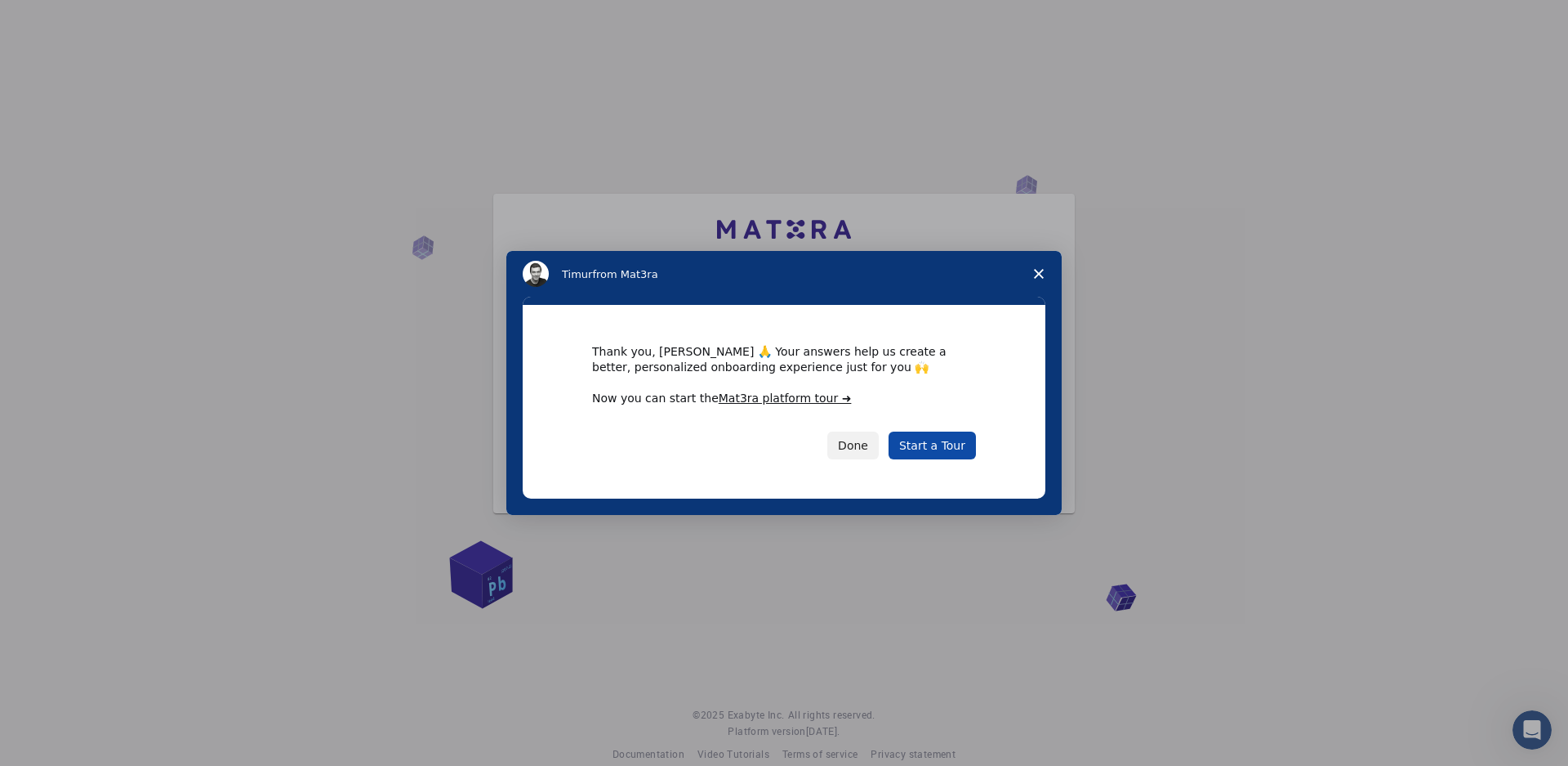
click at [943, 455] on link "Start a Tour" at bounding box center [933, 445] width 88 height 28
click at [861, 447] on button "Done" at bounding box center [853, 445] width 52 height 28
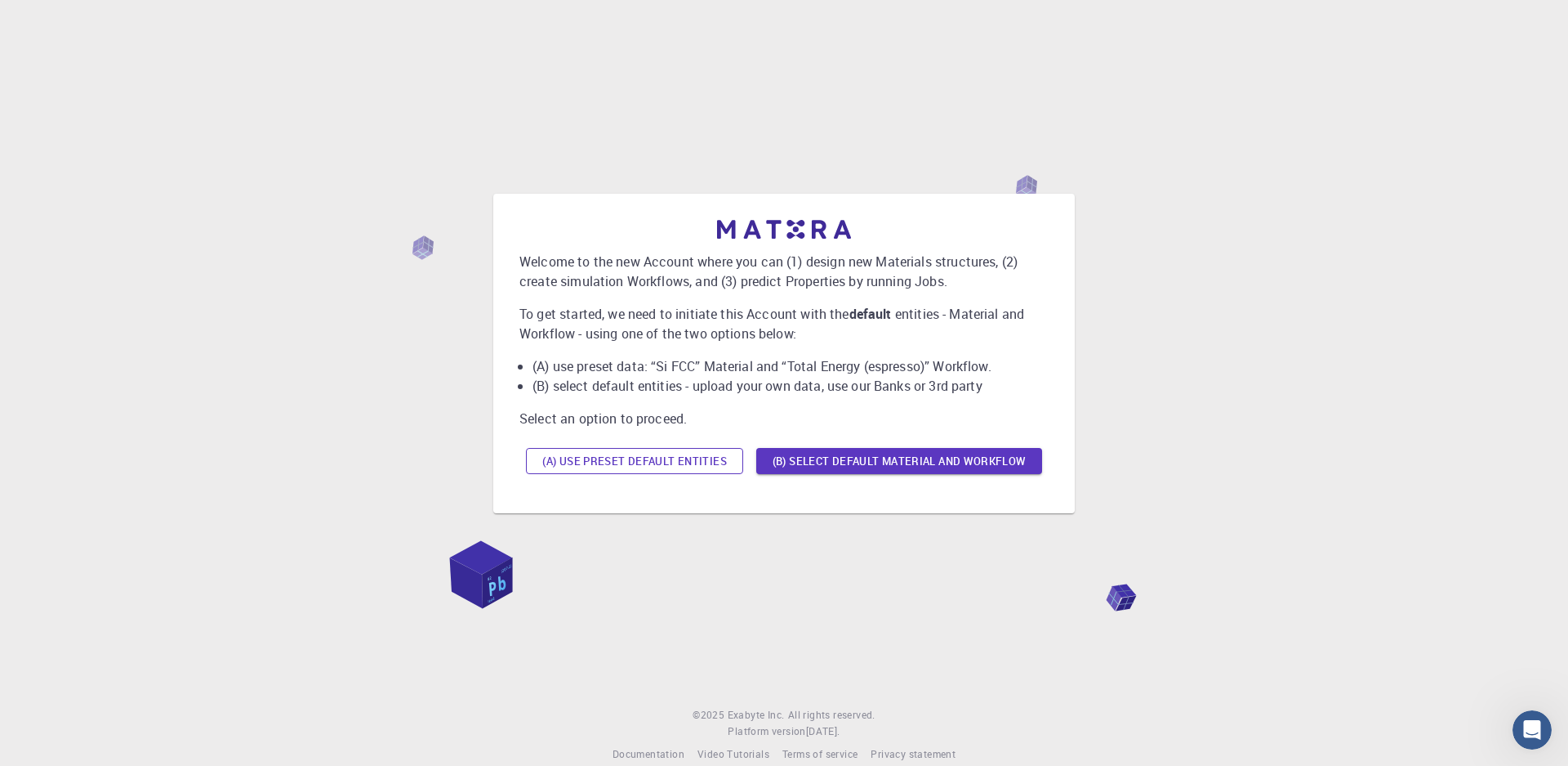
click at [722, 457] on button "(A) Use preset default entities" at bounding box center [634, 461] width 217 height 26
click at [599, 453] on button "(A) Use preset default entities" at bounding box center [634, 461] width 217 height 26
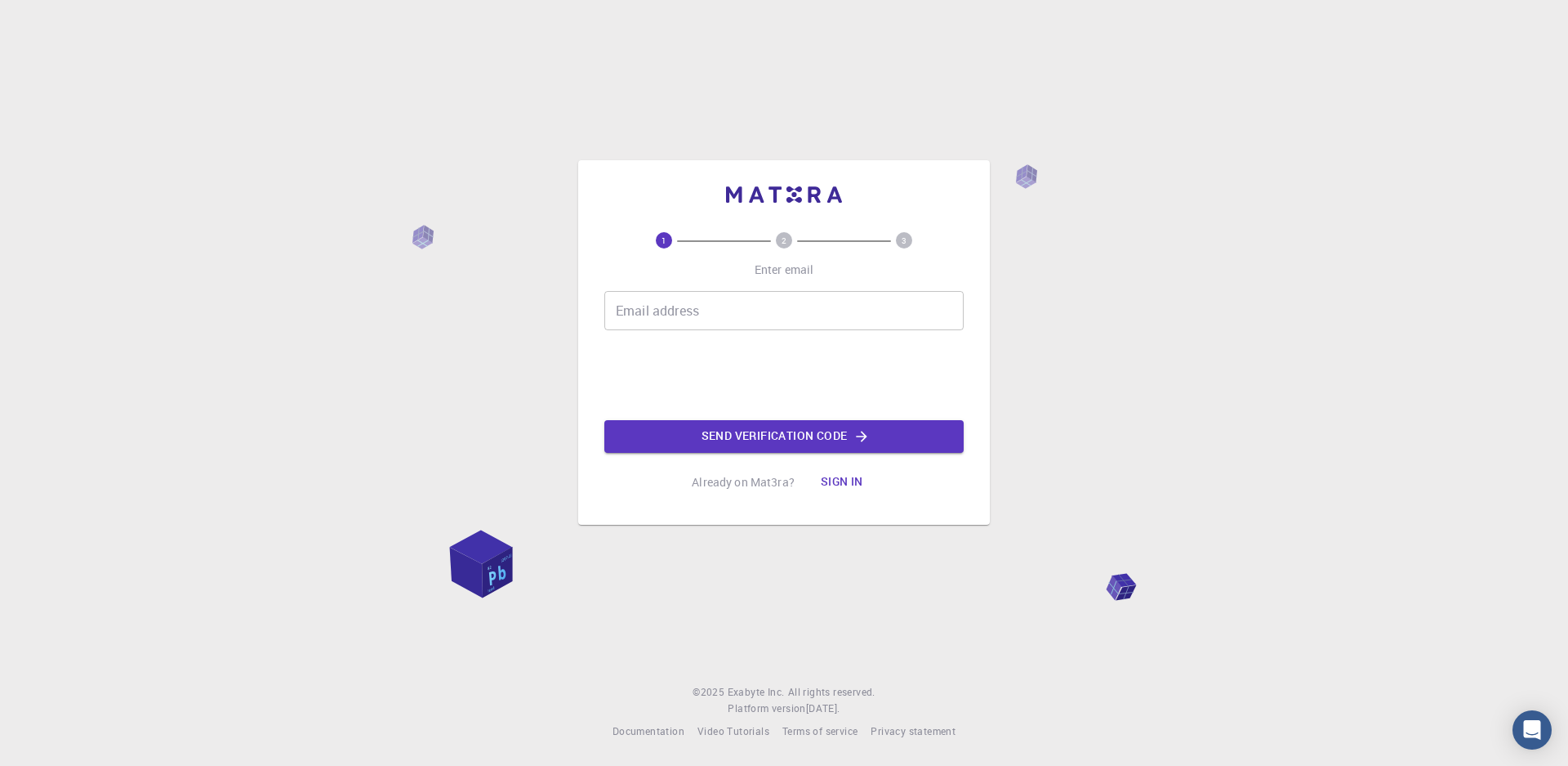
click at [730, 320] on input "Email address" at bounding box center [784, 310] width 359 height 39
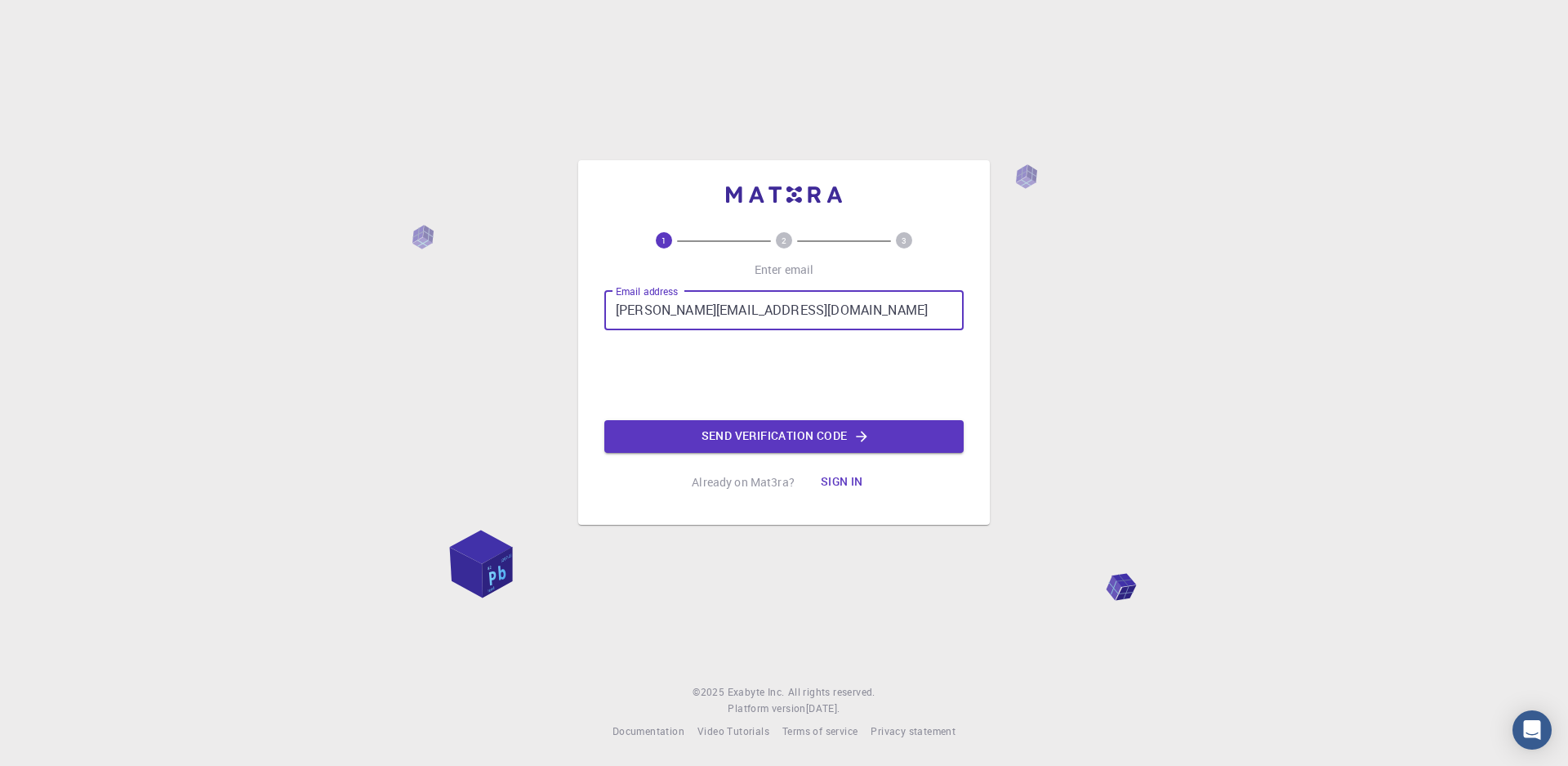
type input "[PERSON_NAME][EMAIL_ADDRESS][DOMAIN_NAME]"
click at [841, 486] on button "Sign in" at bounding box center [841, 482] width 69 height 33
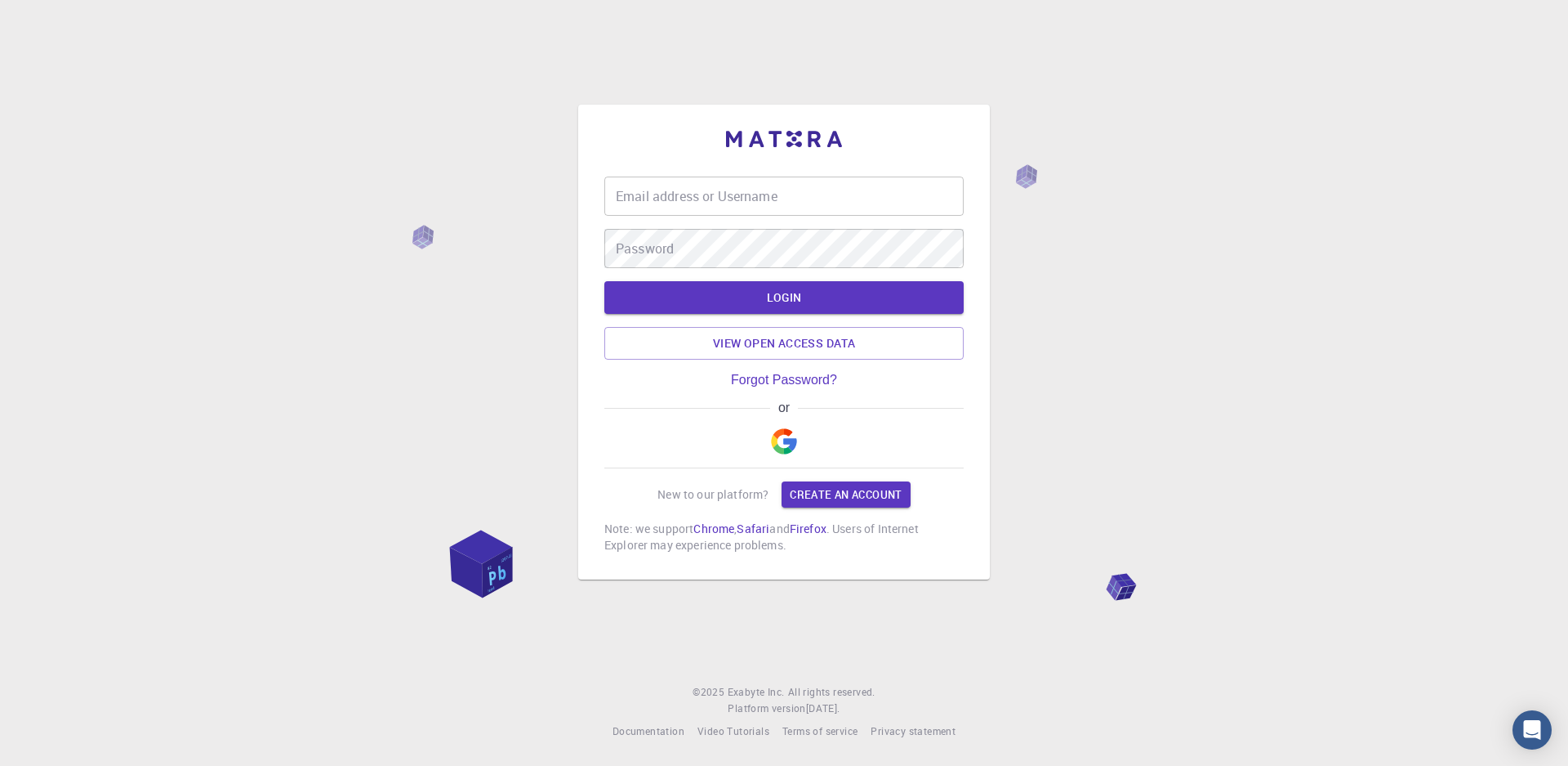
click at [751, 189] on input "Email address or Username" at bounding box center [784, 195] width 359 height 39
type input "aormazabal"
click at [604, 281] on button "LOGIN" at bounding box center [784, 297] width 359 height 33
